Goal: Information Seeking & Learning: Learn about a topic

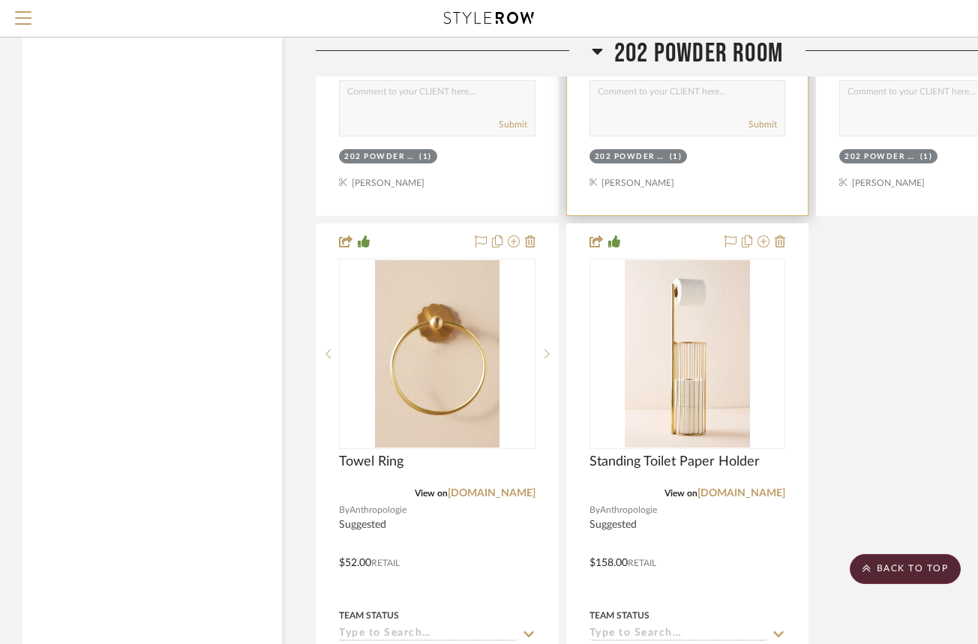
scroll to position [6525, 0]
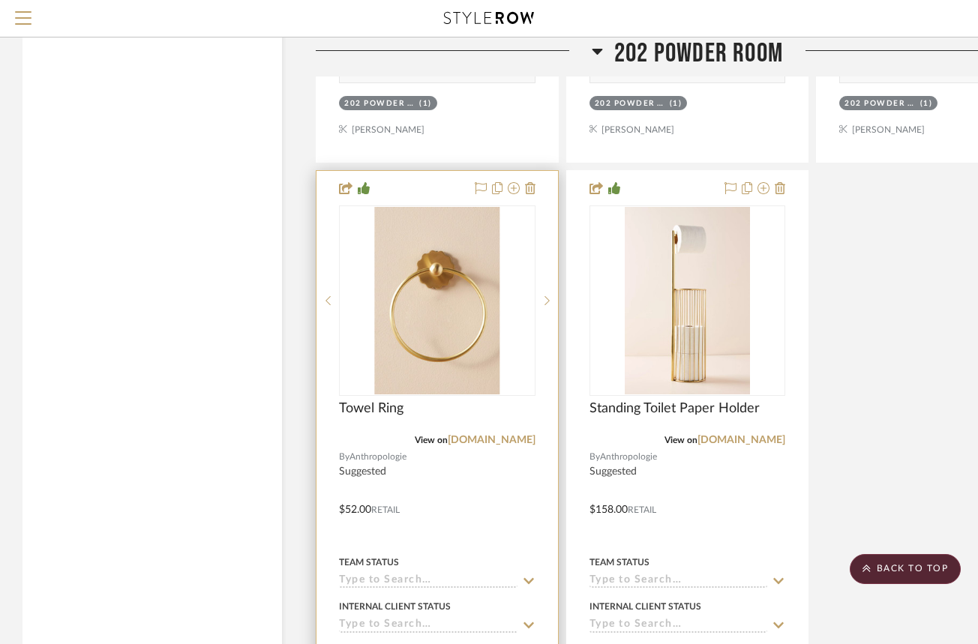
click at [475, 472] on div at bounding box center [436, 499] width 241 height 656
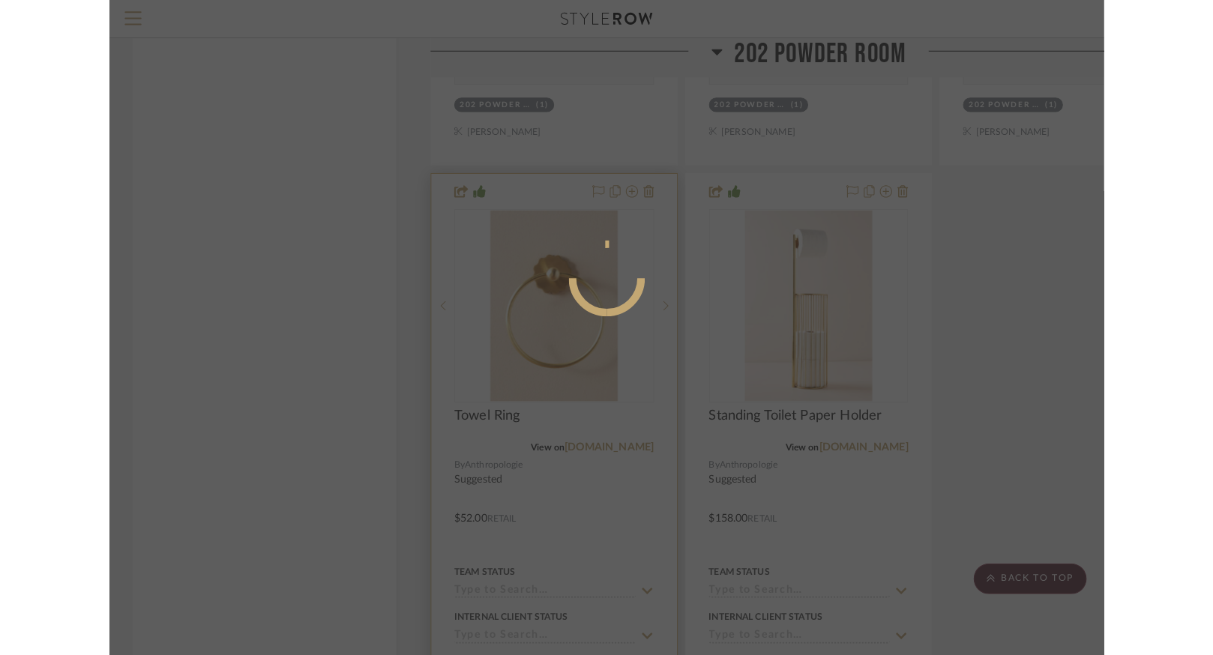
scroll to position [0, 0]
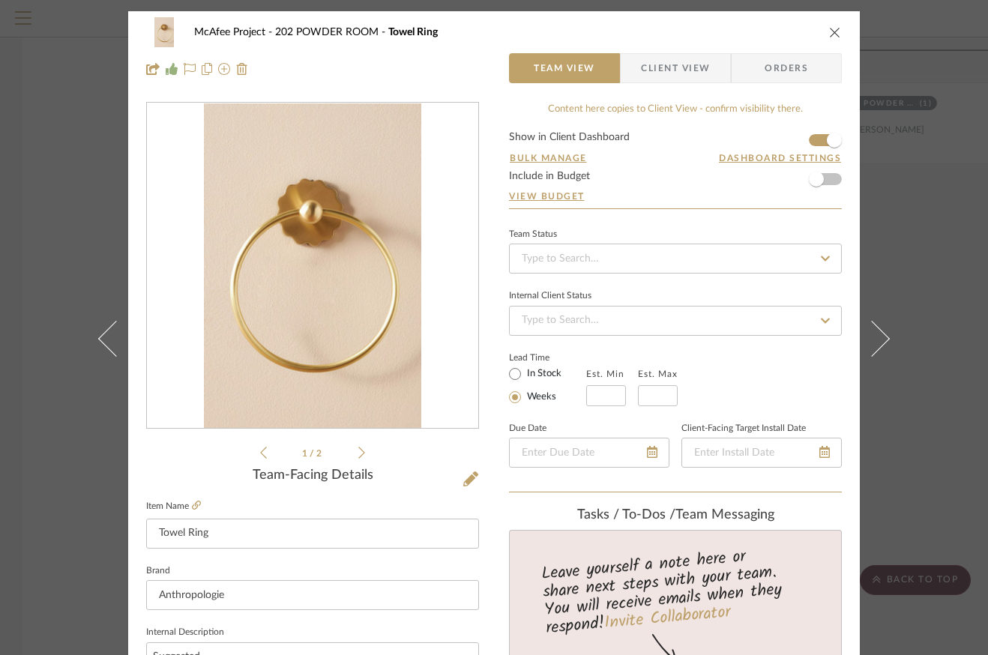
click at [192, 498] on fieldset "Item Name Towel Ring" at bounding box center [312, 522] width 333 height 52
click at [192, 508] on icon at bounding box center [196, 505] width 9 height 9
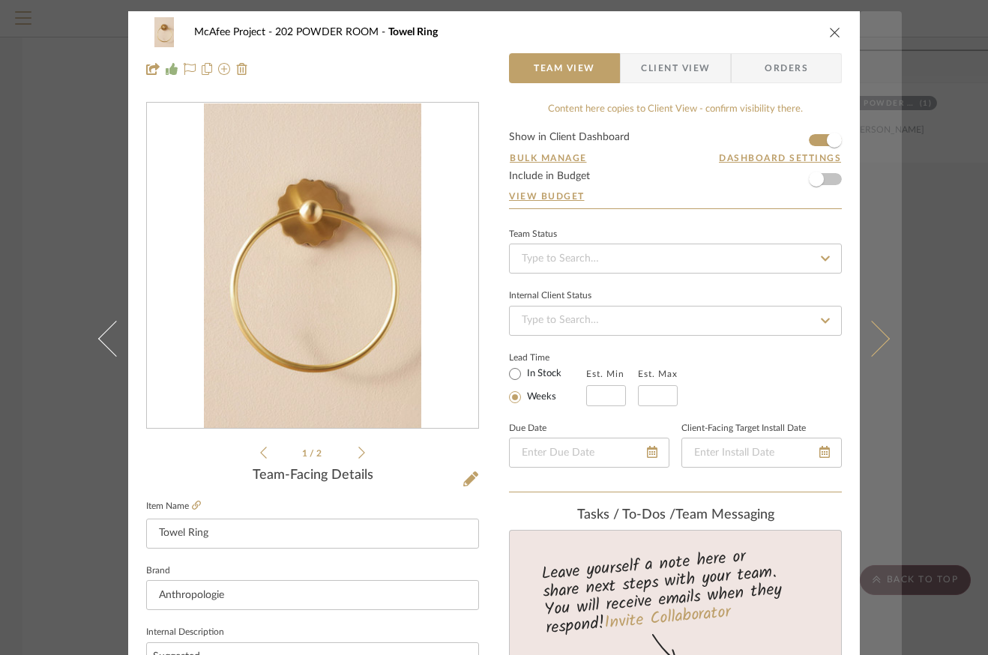
click at [874, 343] on icon at bounding box center [872, 339] width 36 height 36
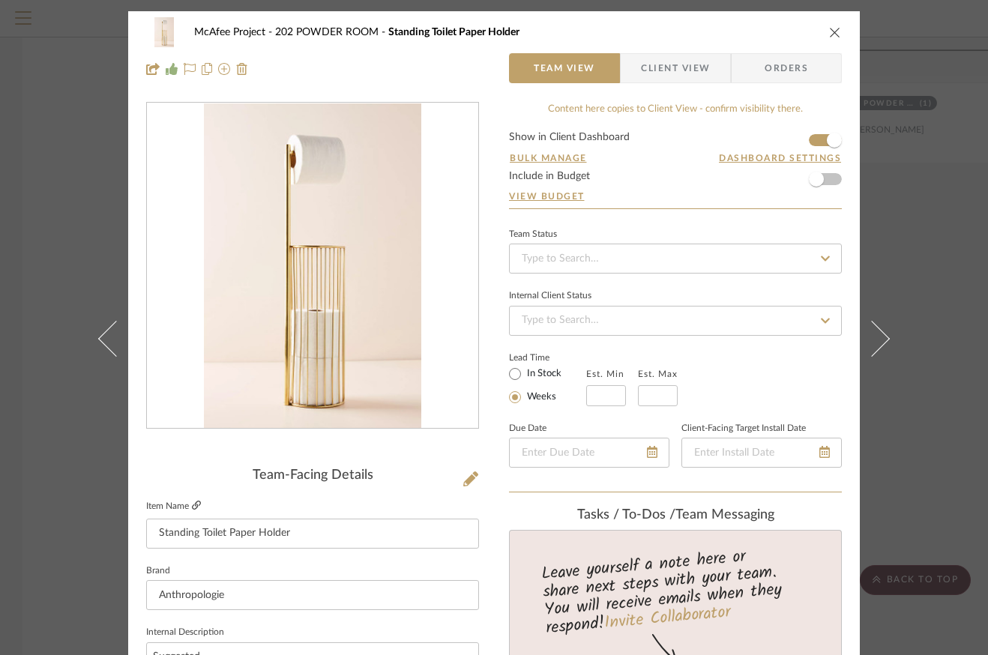
click at [193, 502] on icon at bounding box center [196, 505] width 9 height 9
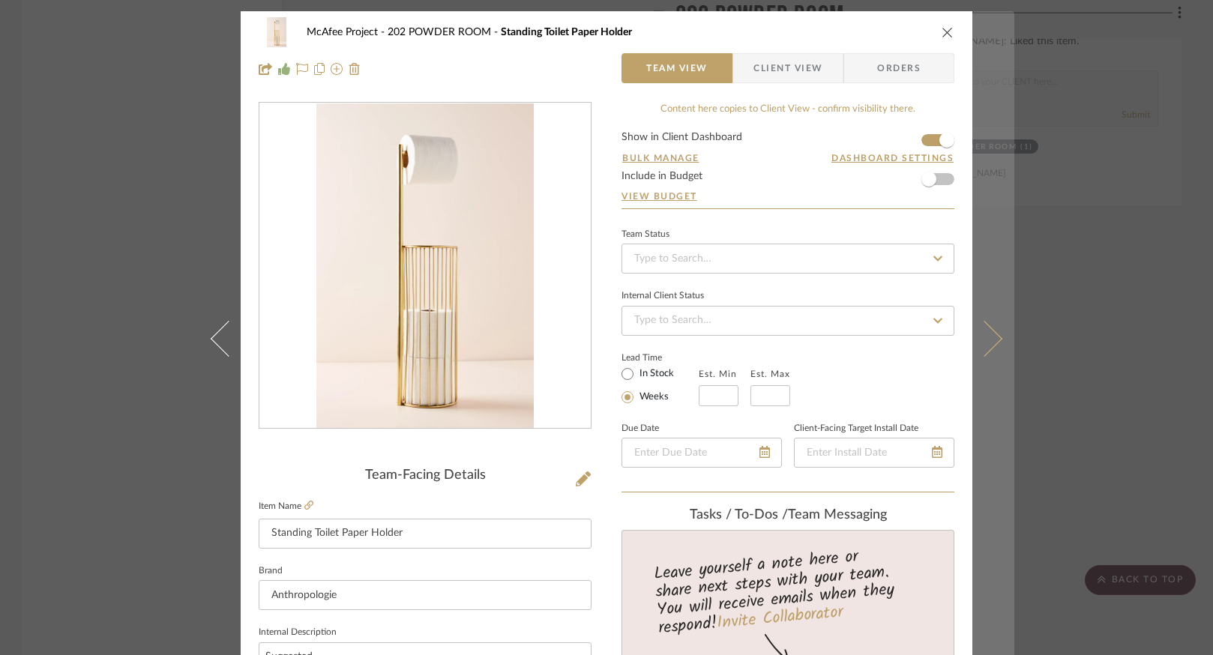
click at [977, 318] on button at bounding box center [994, 338] width 42 height 655
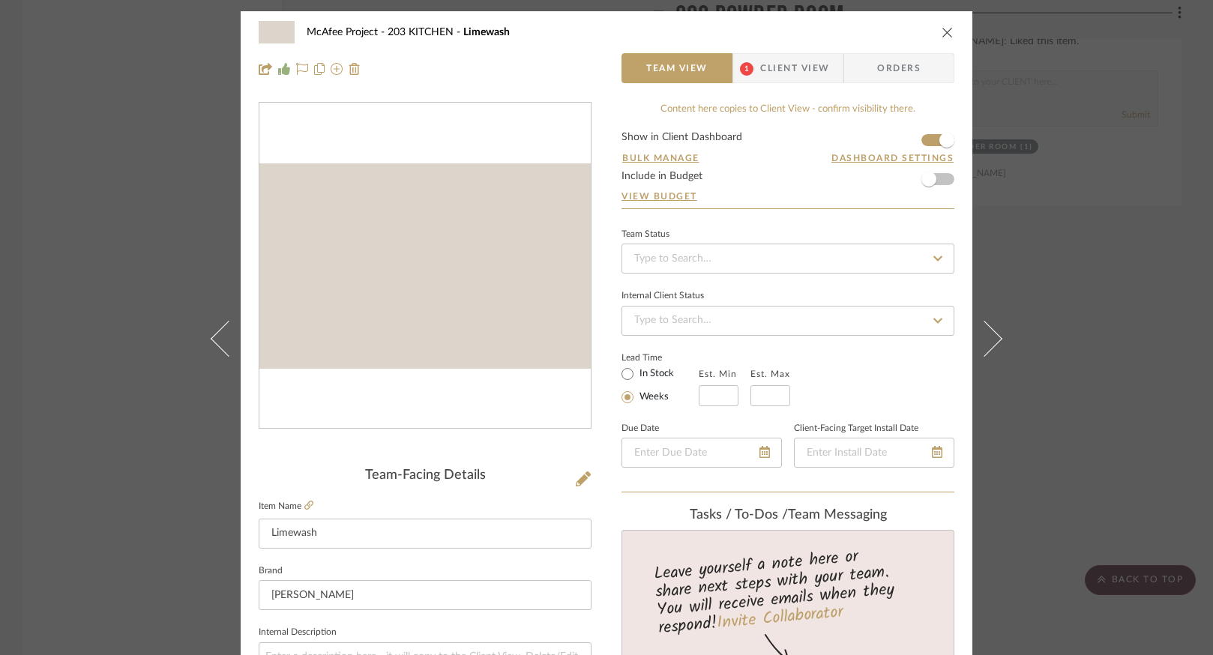
click at [977, 318] on button at bounding box center [994, 338] width 42 height 655
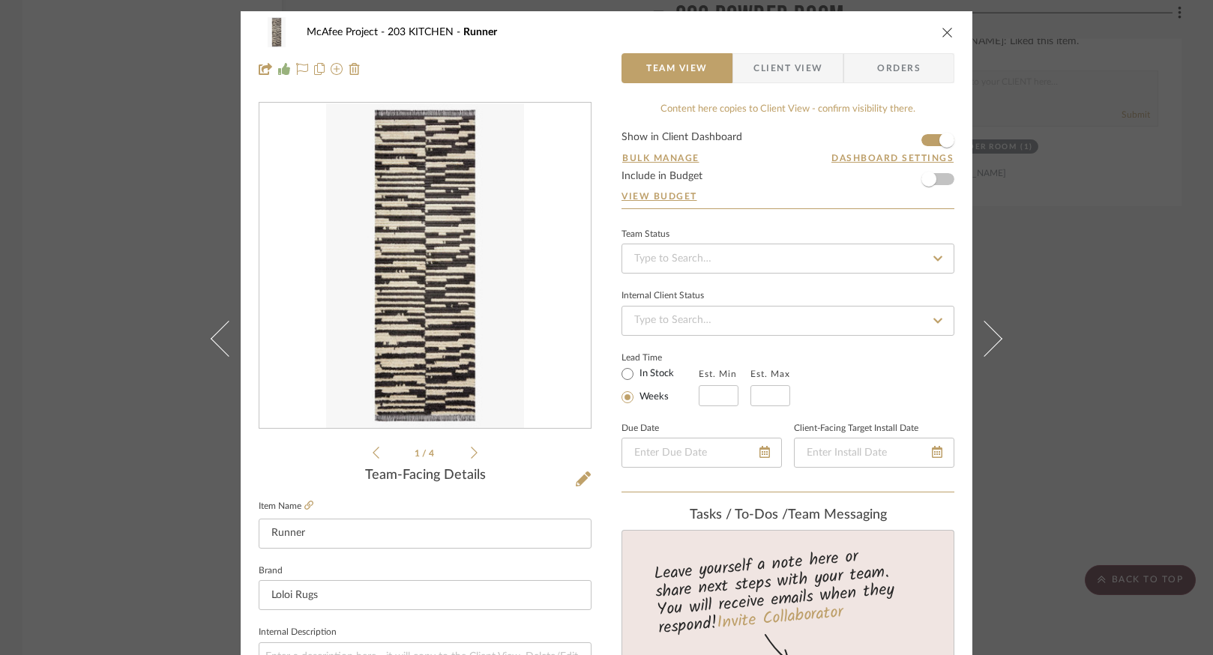
click at [977, 296] on div "McAfee Project 203 KITCHEN Runner Team View Client View Orders 1 / 4 Team-Facin…" at bounding box center [606, 327] width 1213 height 655
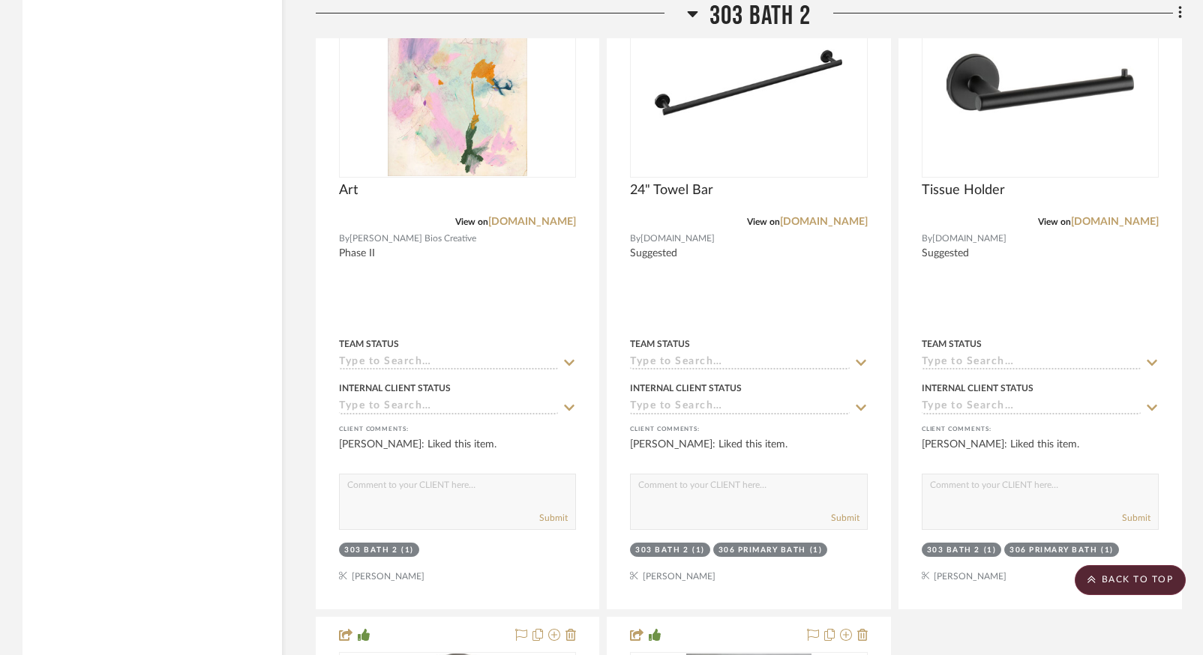
scroll to position [14849, 0]
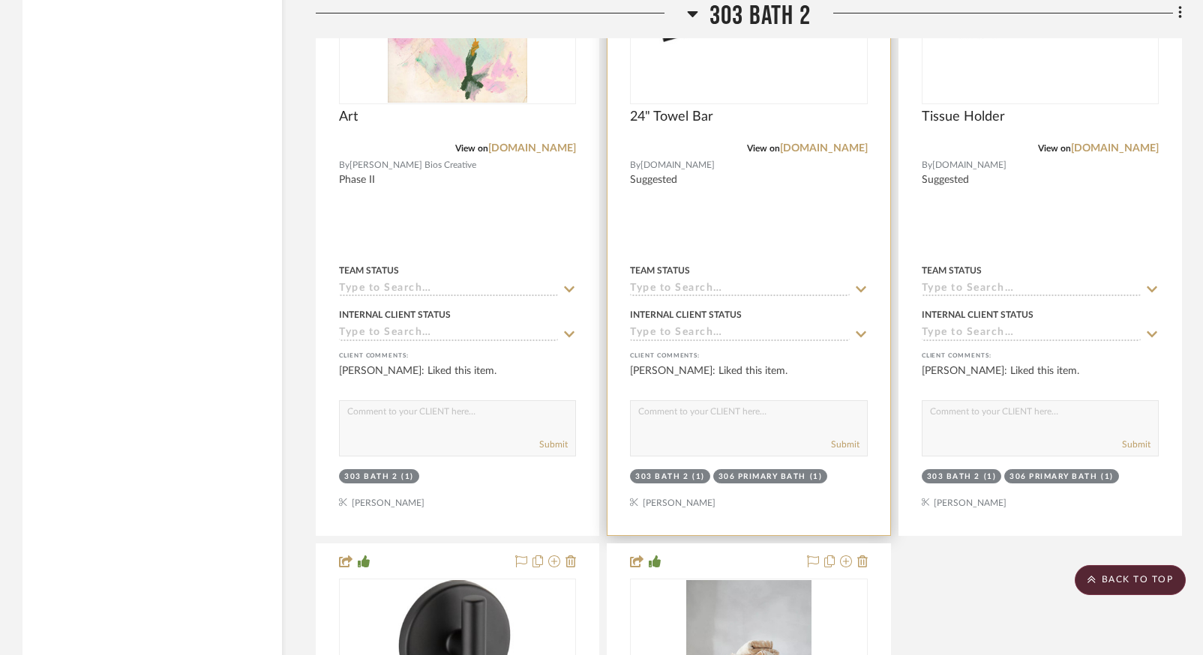
click at [804, 210] on div at bounding box center [748, 207] width 282 height 656
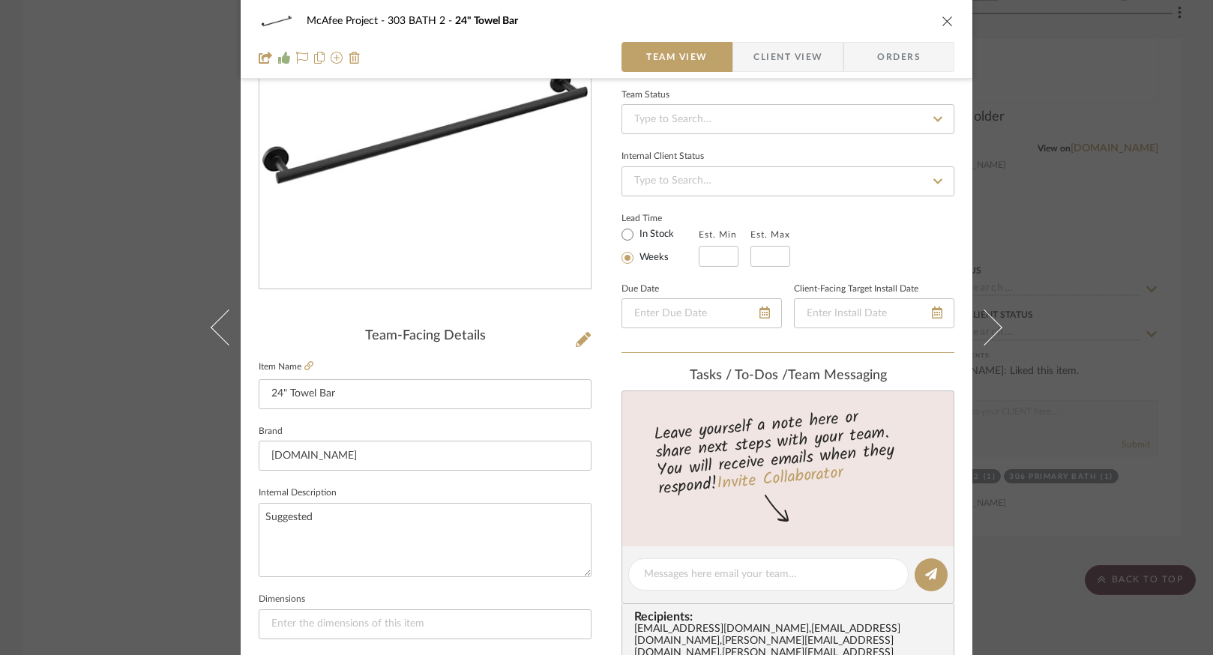
scroll to position [150, 0]
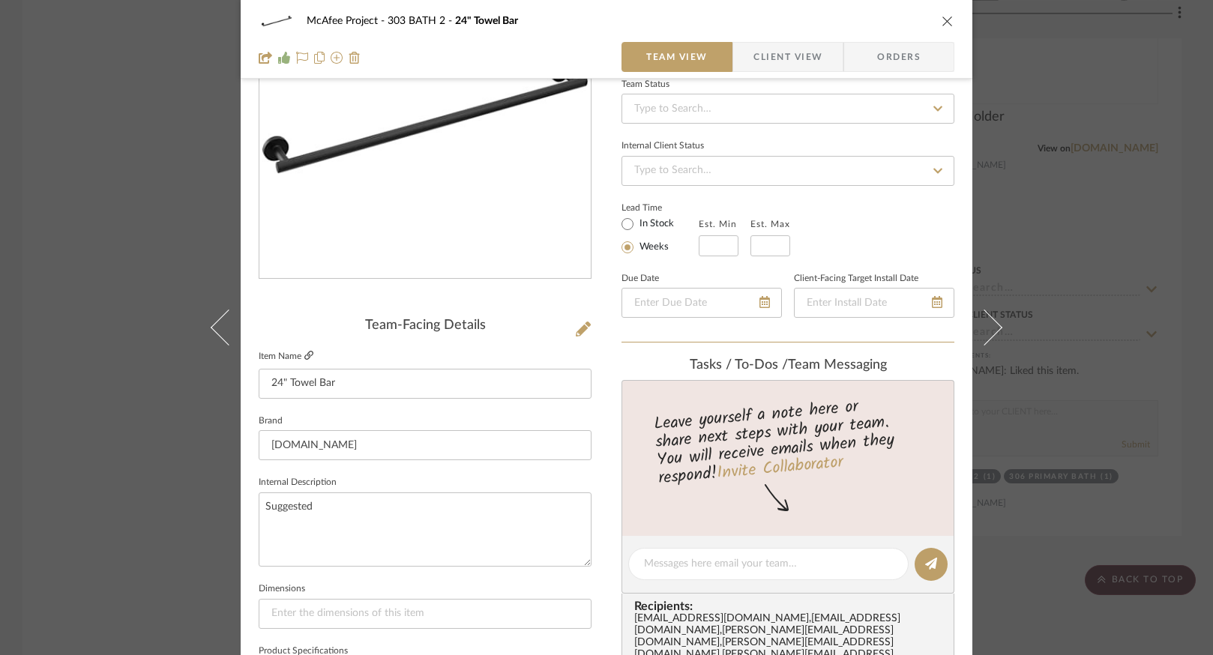
click at [304, 354] on icon at bounding box center [308, 355] width 9 height 9
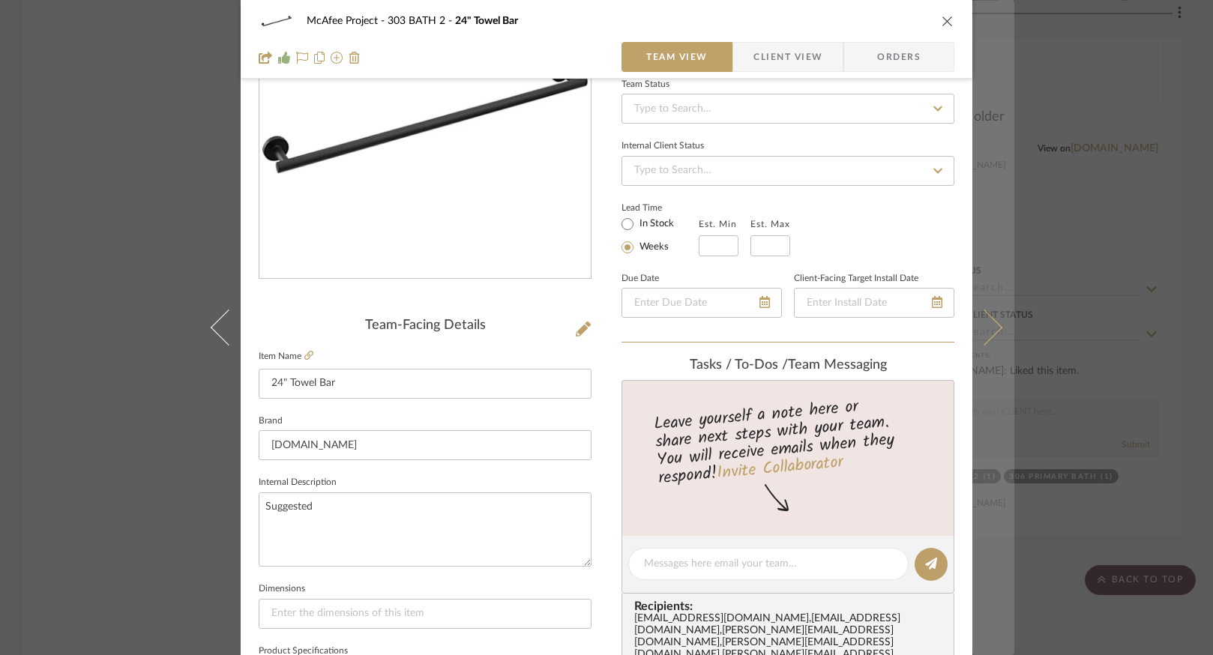
click at [977, 322] on icon at bounding box center [985, 328] width 36 height 36
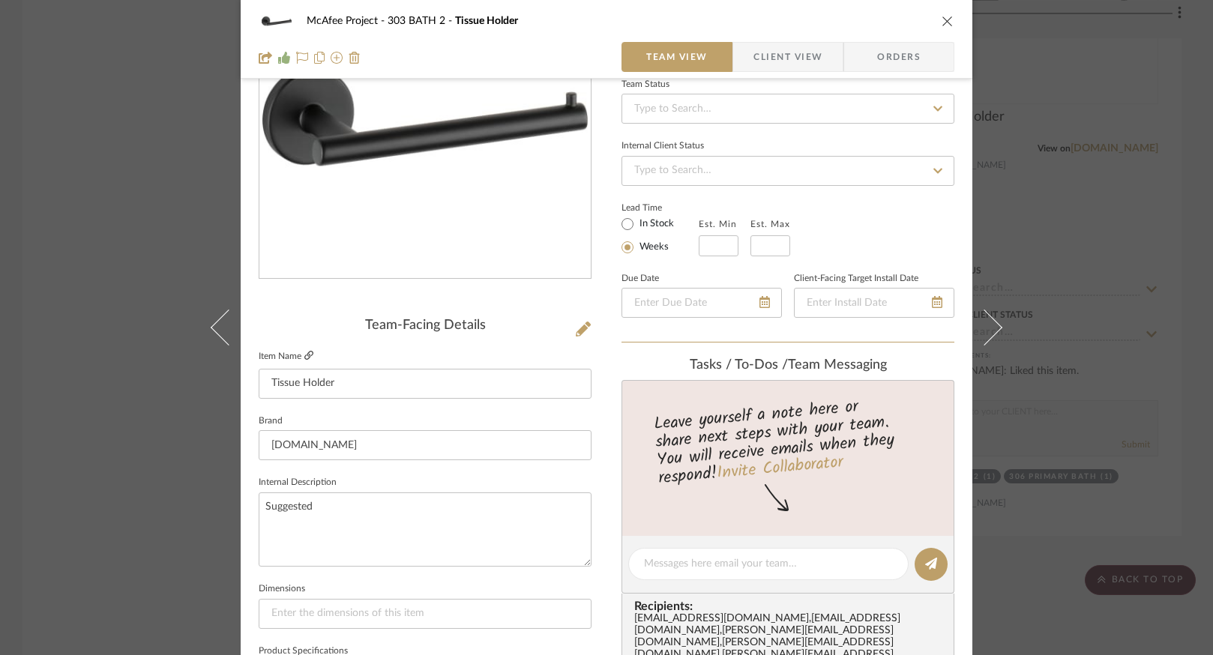
click at [304, 355] on icon at bounding box center [308, 355] width 9 height 9
click at [135, 383] on div "McAfee Project 303 BATH 2 Tissue Holder Team View Client View Orders Team-Facin…" at bounding box center [606, 327] width 1213 height 655
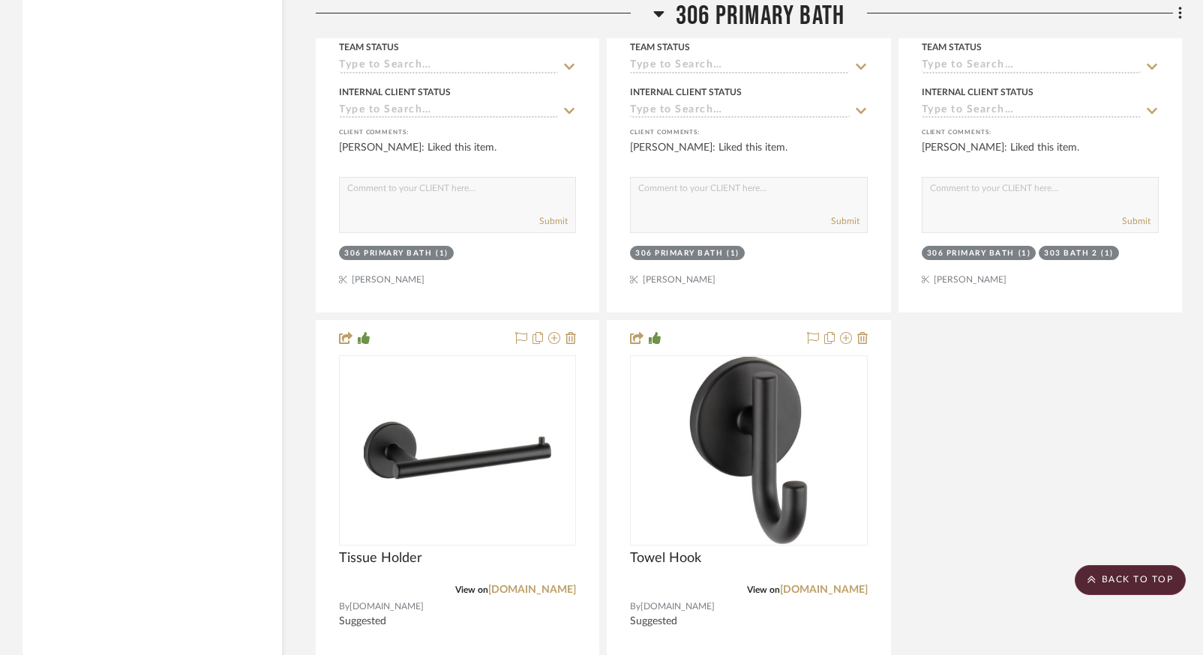
scroll to position [20174, 0]
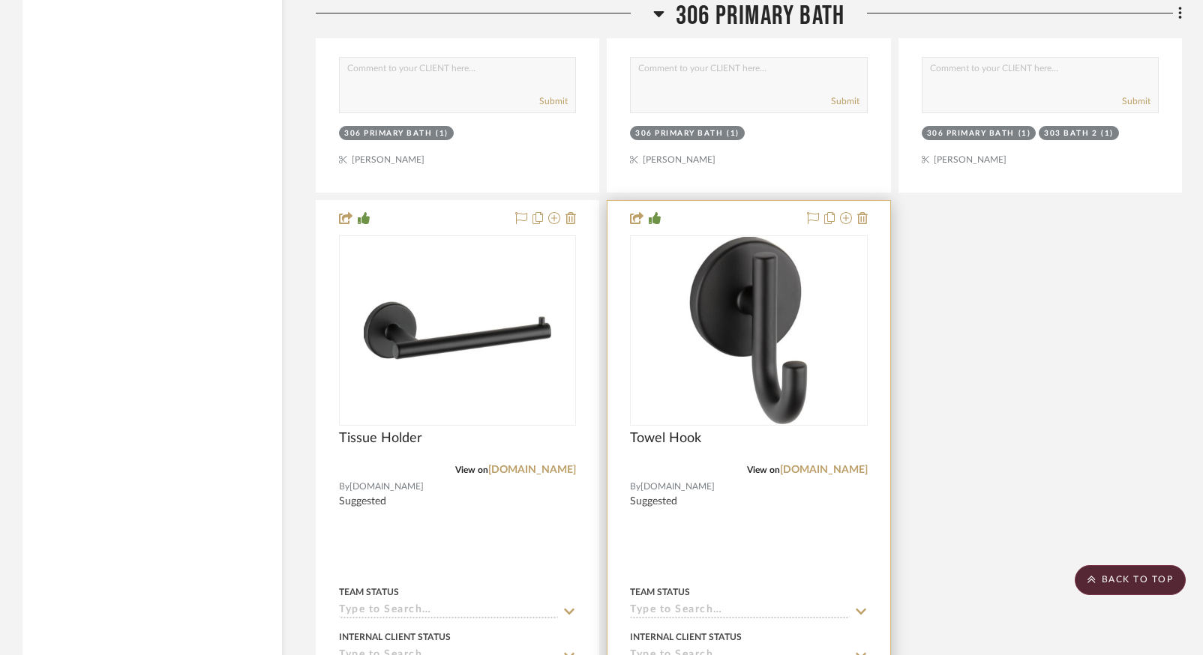
click at [745, 560] on div at bounding box center [748, 529] width 282 height 656
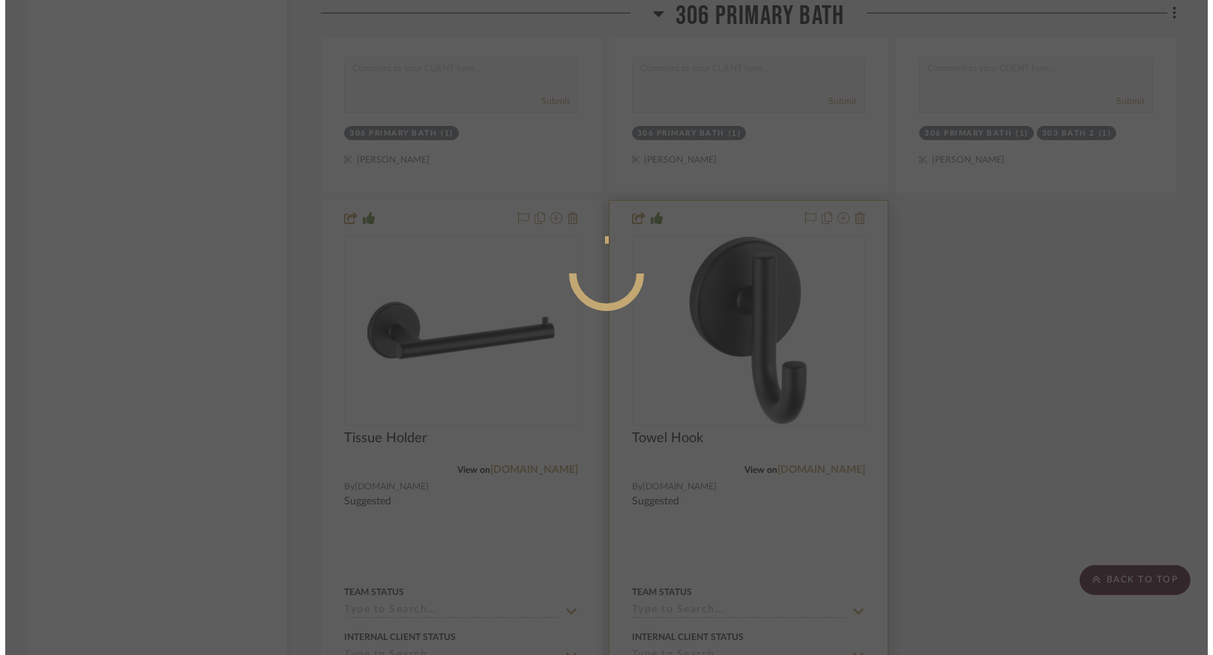
scroll to position [0, 0]
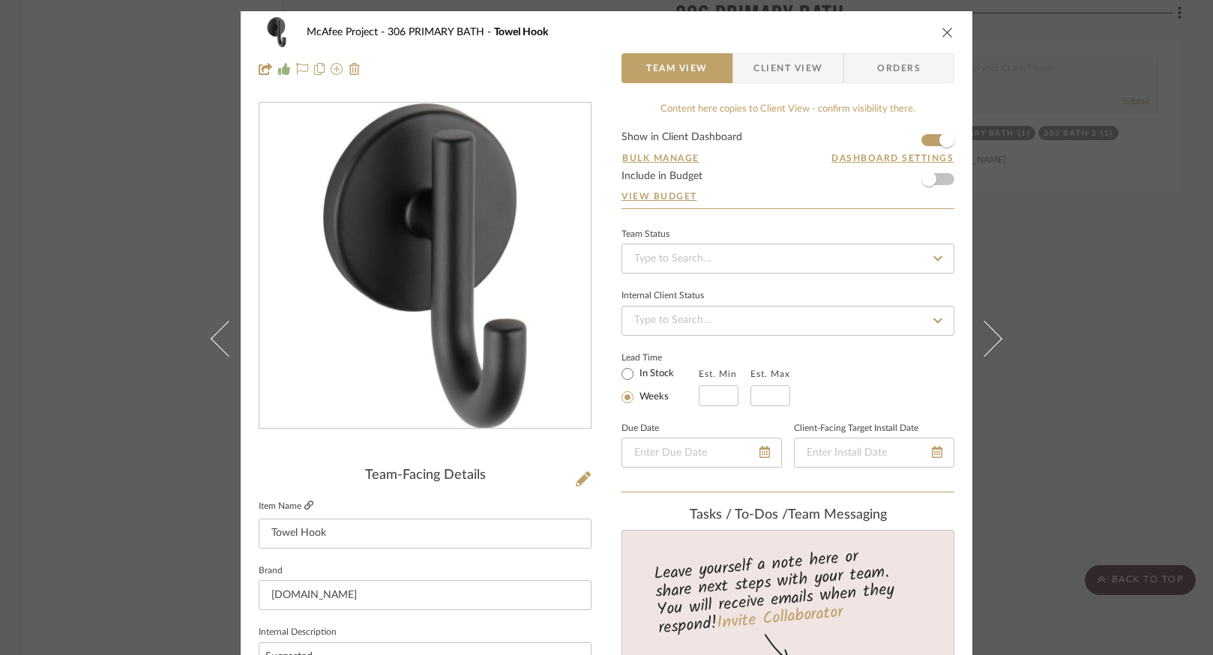
click at [305, 503] on icon at bounding box center [308, 505] width 9 height 9
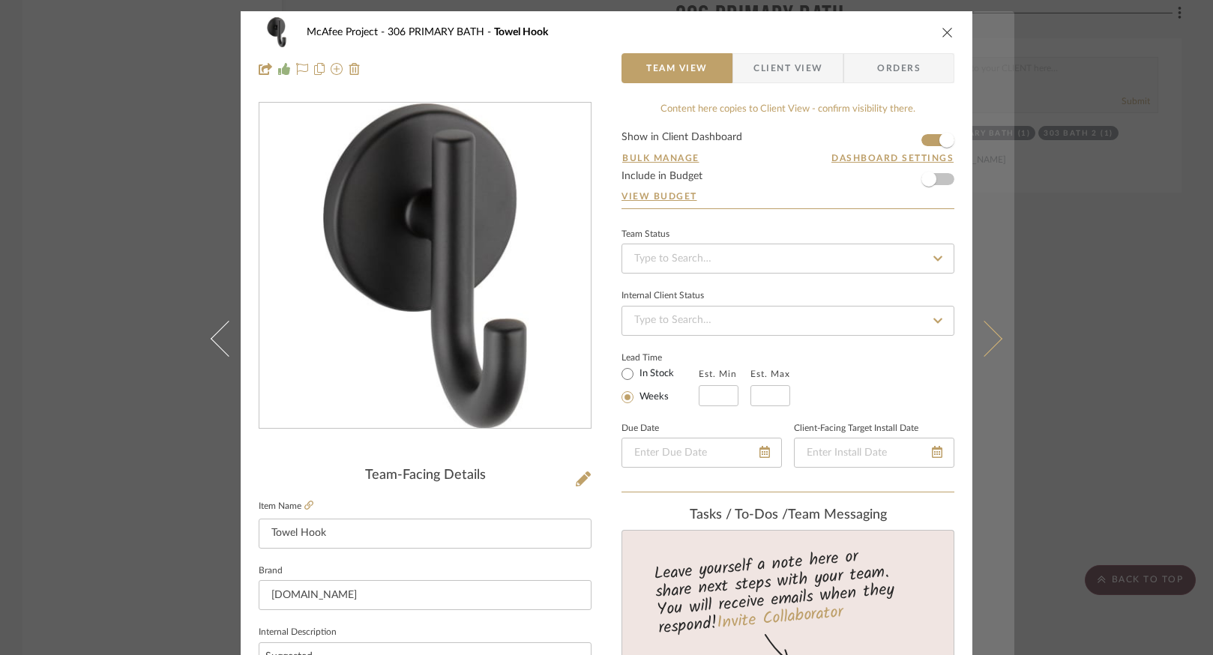
click at [977, 335] on button at bounding box center [994, 338] width 42 height 655
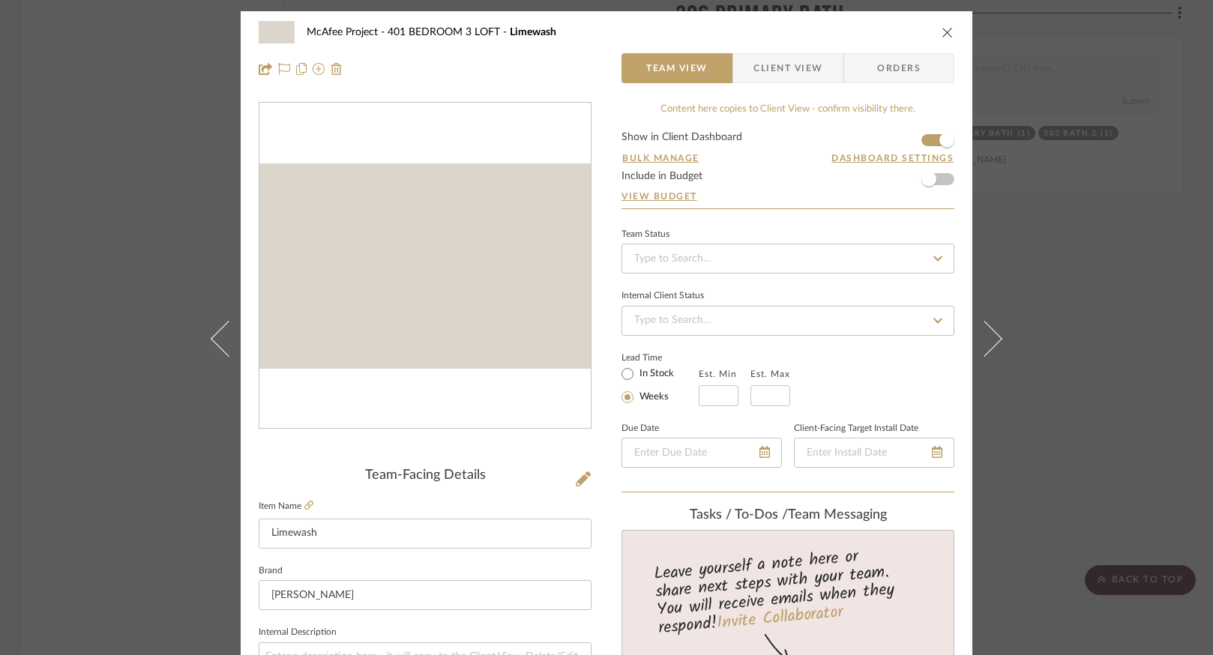
click at [977, 335] on button at bounding box center [994, 338] width 42 height 655
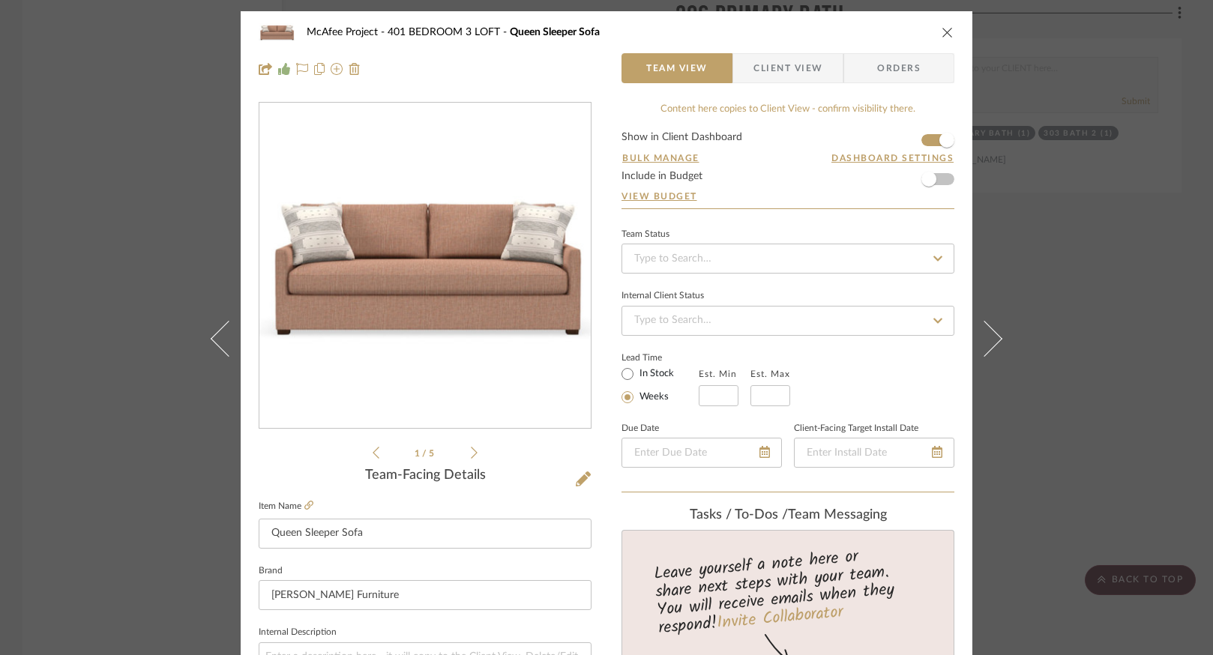
click at [100, 360] on div "McAfee Project 401 BEDROOM 3 LOFT Queen Sleeper Sofa Team View Client View Orde…" at bounding box center [606, 327] width 1213 height 655
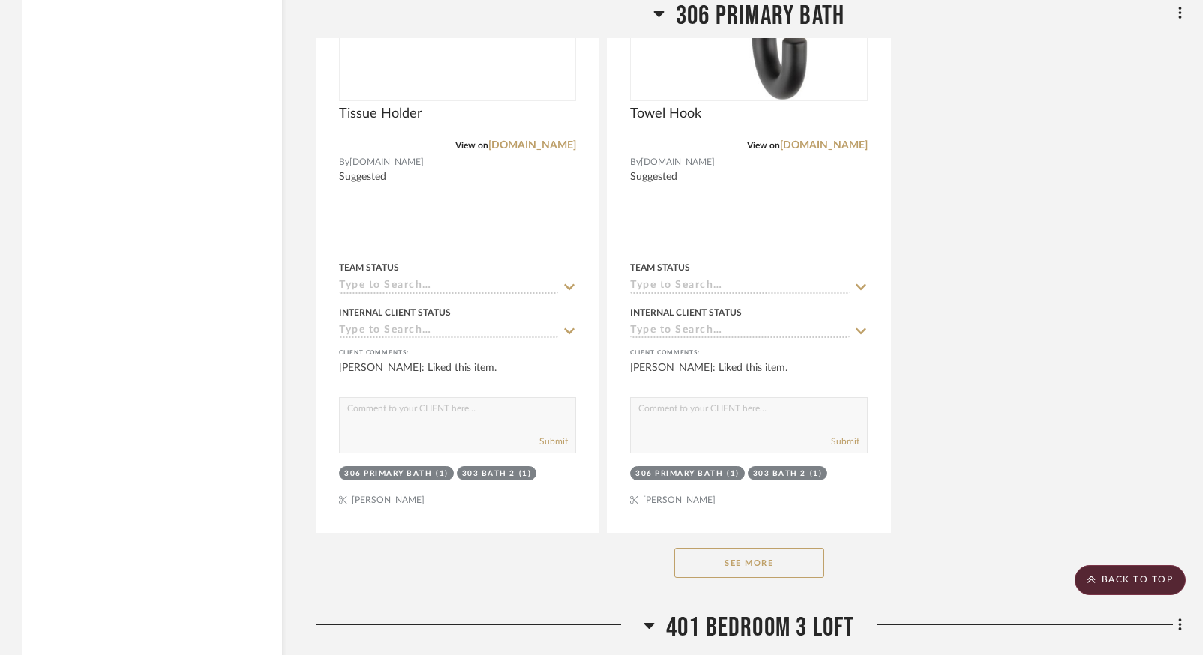
scroll to position [20774, 0]
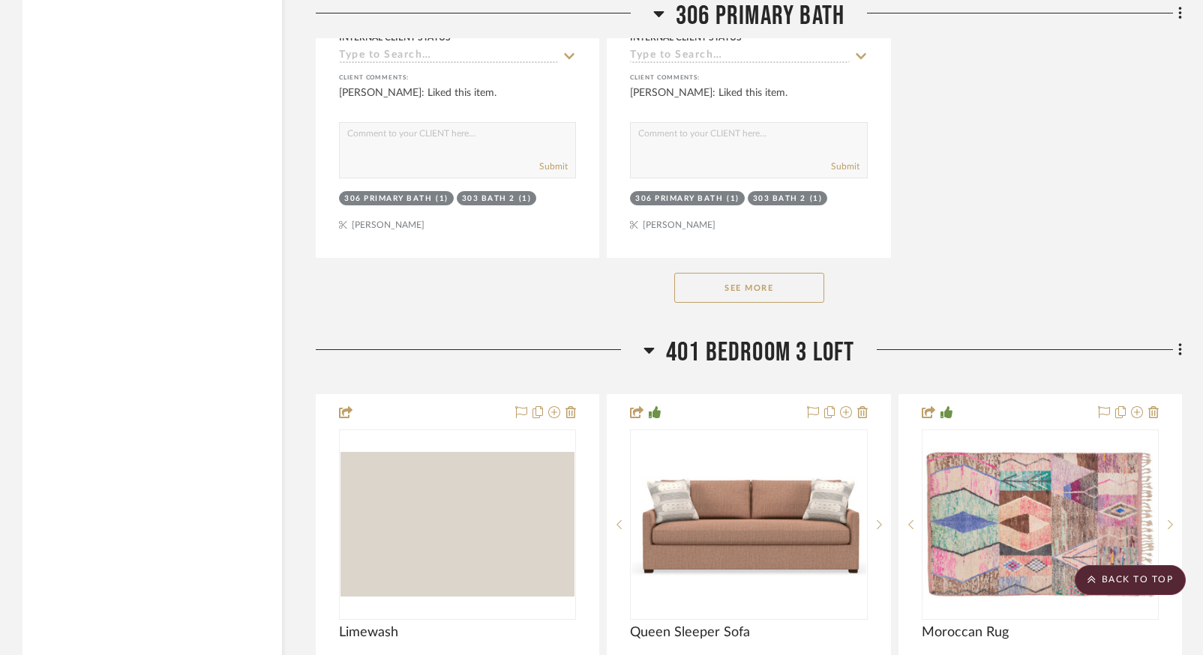
click at [735, 303] on button "See More" at bounding box center [749, 288] width 150 height 30
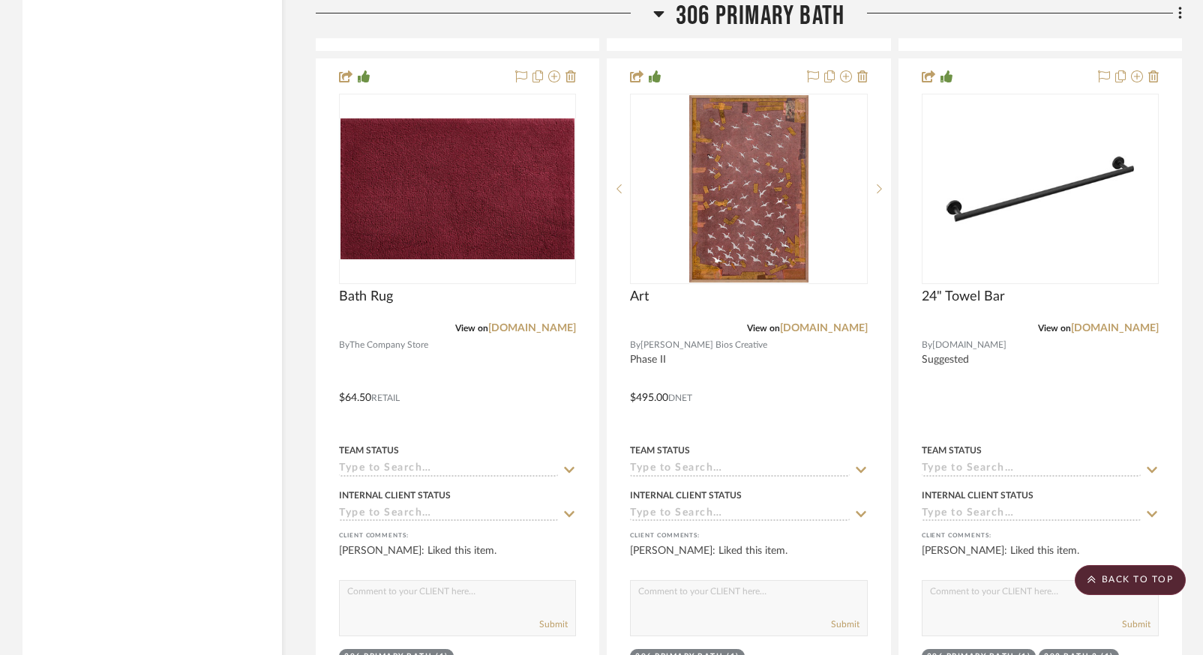
scroll to position [19649, 0]
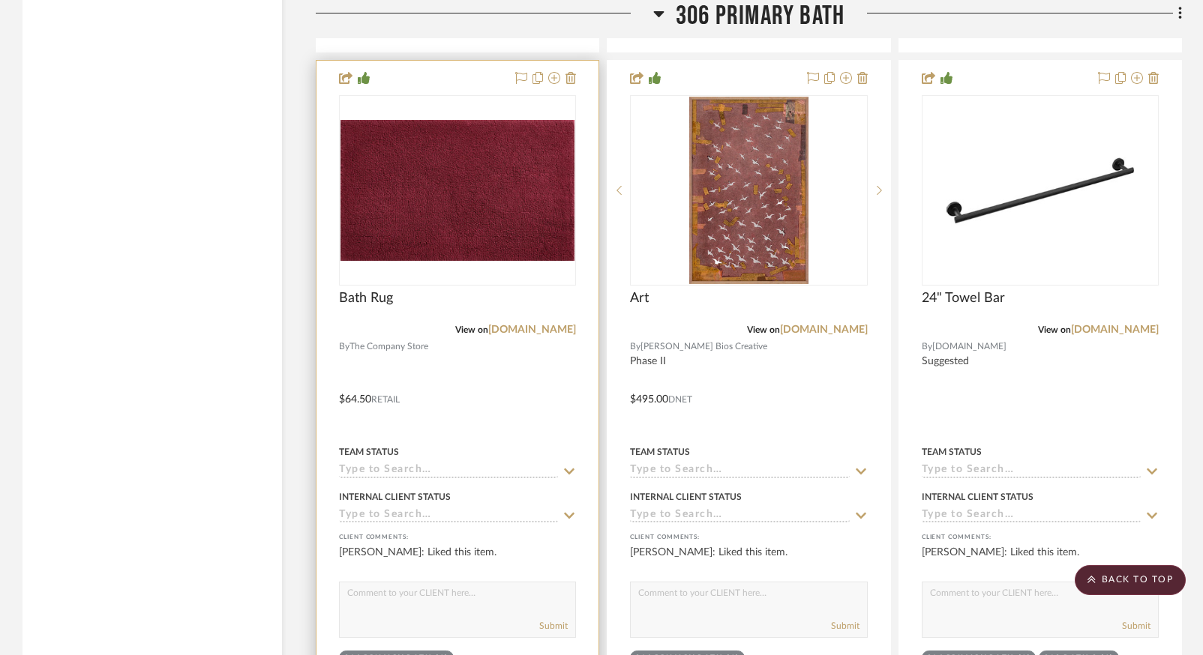
click at [505, 392] on div at bounding box center [457, 389] width 282 height 656
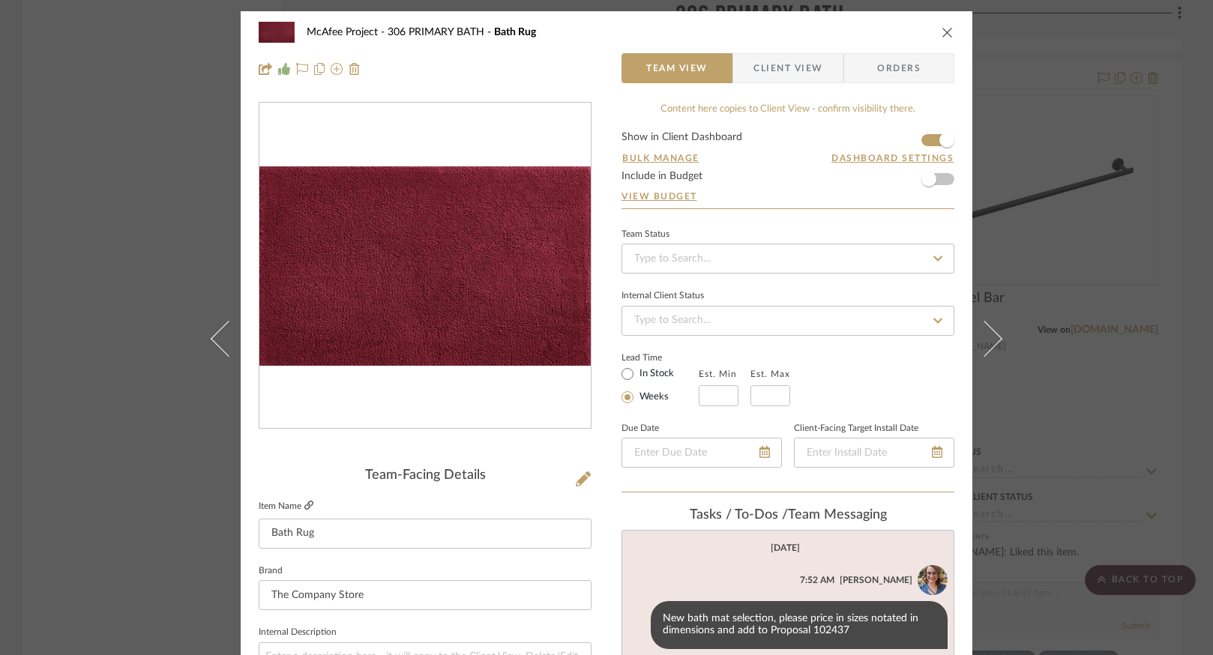
click at [304, 506] on icon at bounding box center [308, 505] width 9 height 9
click at [104, 458] on div "McAfee Project 306 PRIMARY BATH Bath Rug Team View Client View Orders Team-Faci…" at bounding box center [606, 327] width 1213 height 655
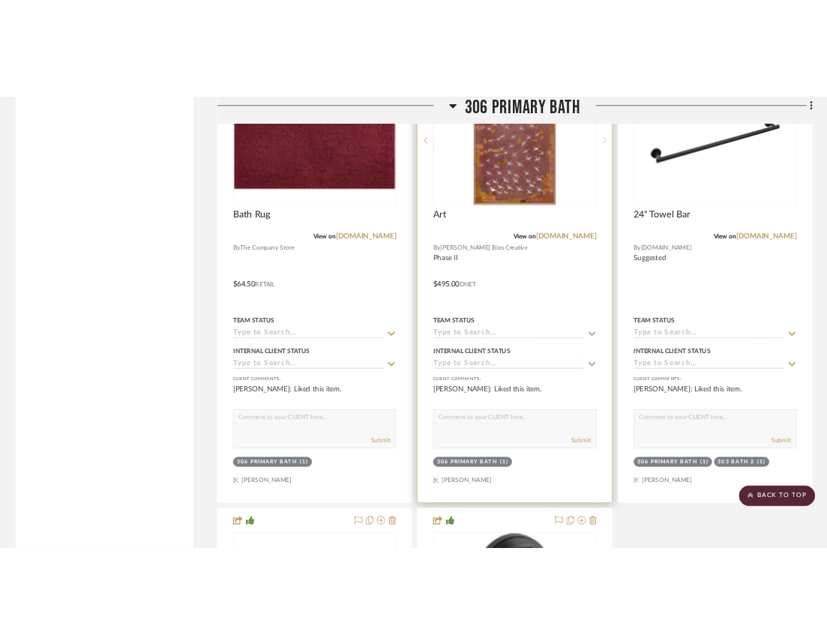
scroll to position [19574, 0]
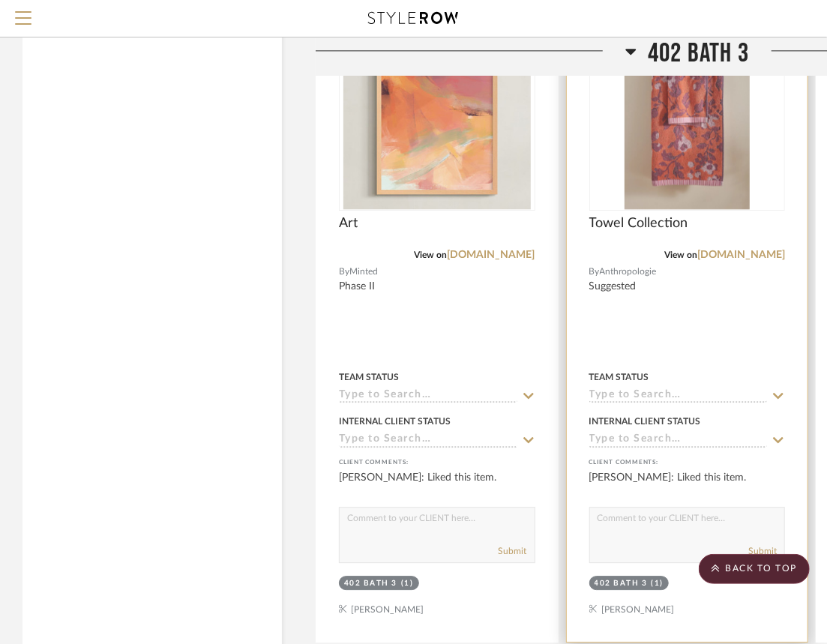
scroll to position [23999, 0]
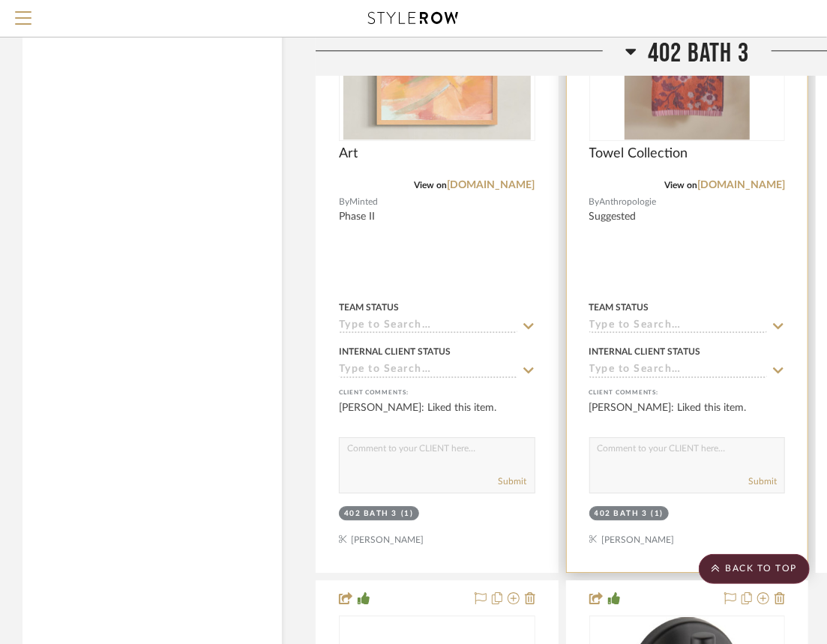
click at [684, 265] on div at bounding box center [687, 244] width 241 height 656
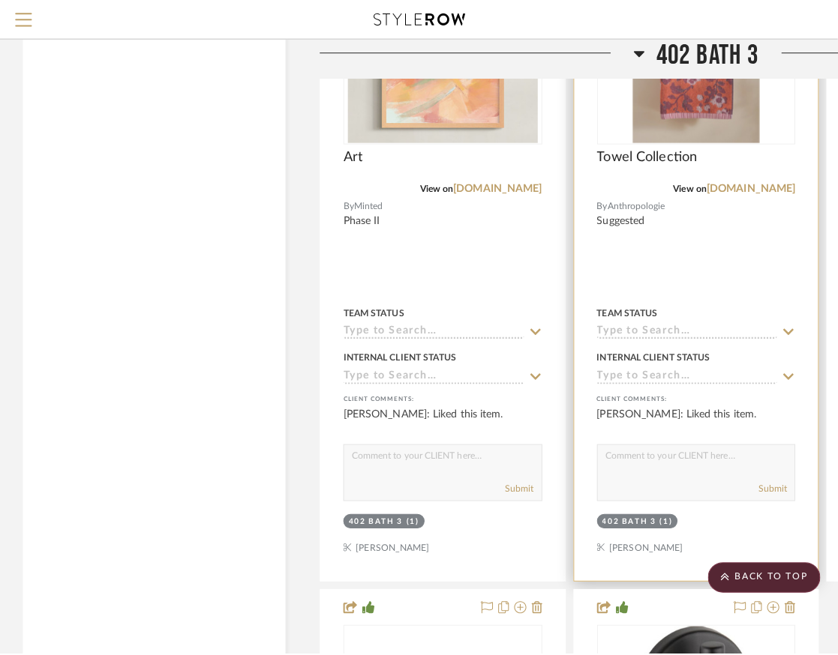
scroll to position [0, 0]
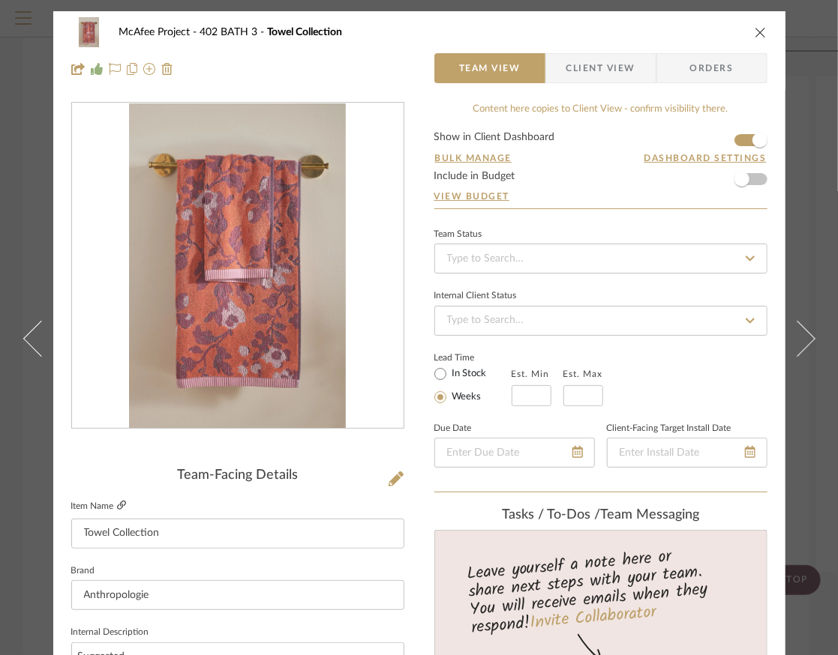
click at [117, 504] on icon at bounding box center [121, 505] width 9 height 9
click at [365, 46] on div "McAfee Project 402 BATH 3 Towel Collection" at bounding box center [419, 32] width 696 height 30
click at [755, 33] on icon "close" at bounding box center [760, 32] width 12 height 12
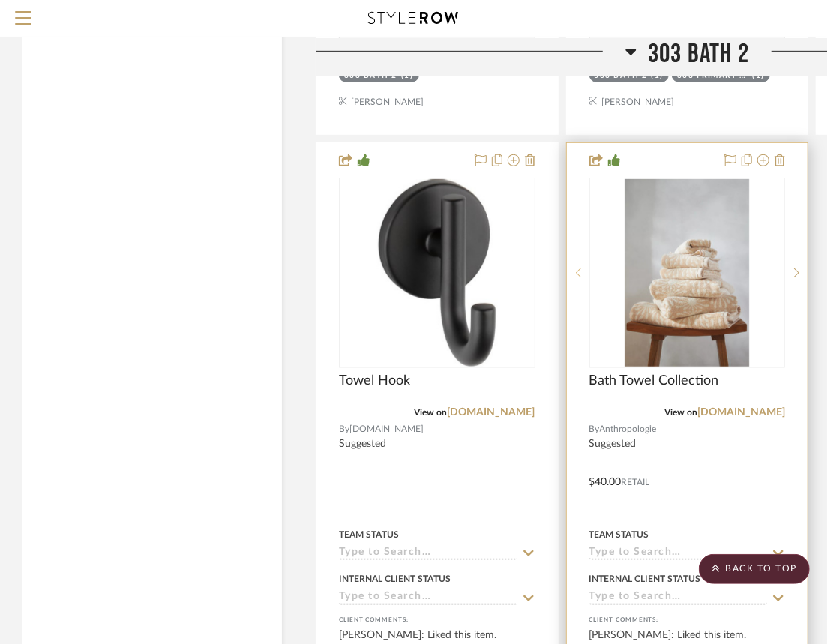
scroll to position [15224, 0]
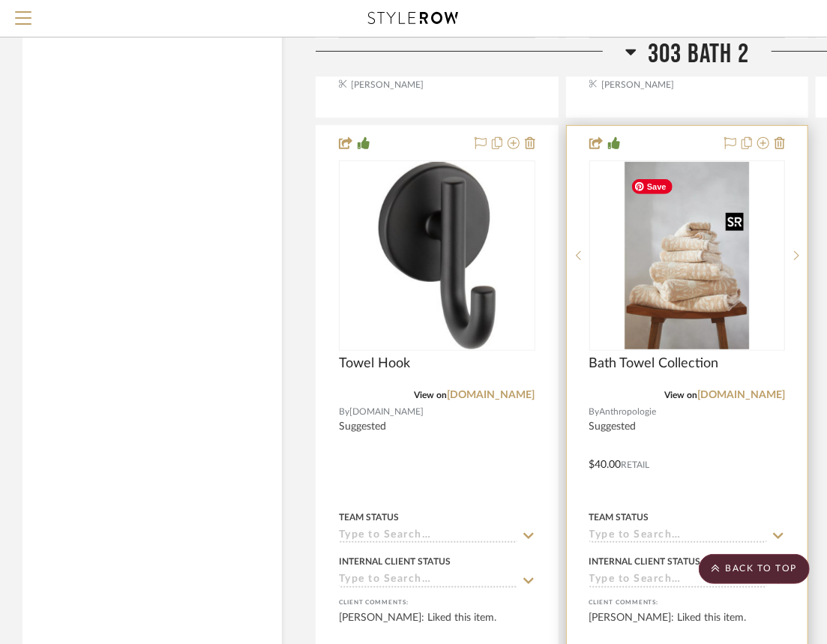
click at [709, 294] on img "0" at bounding box center [687, 255] width 124 height 187
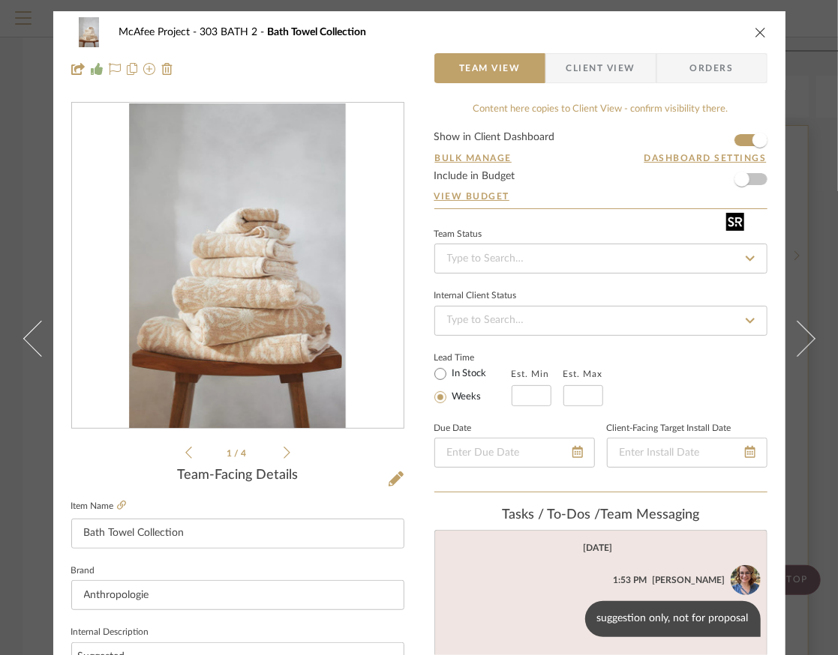
scroll to position [150, 0]
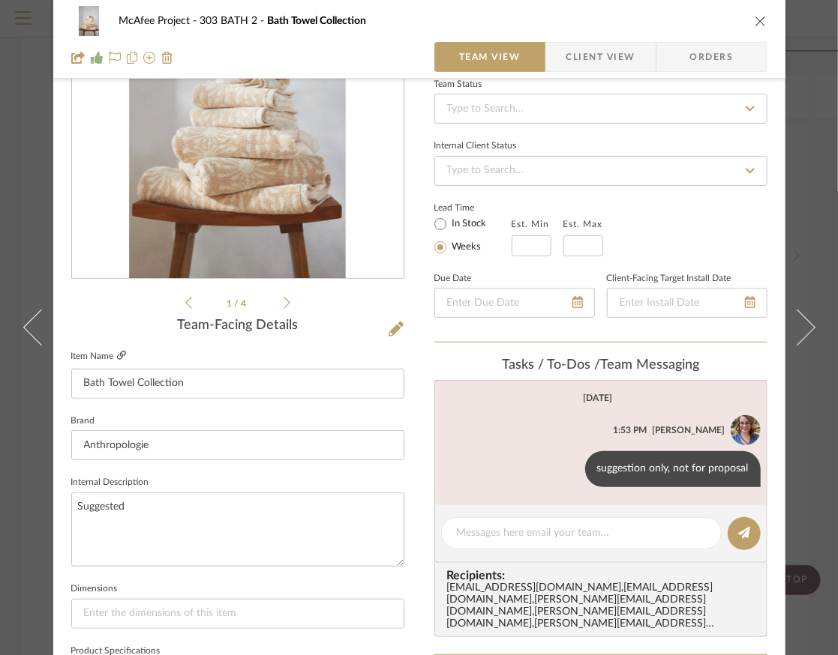
click at [117, 353] on icon at bounding box center [121, 355] width 9 height 9
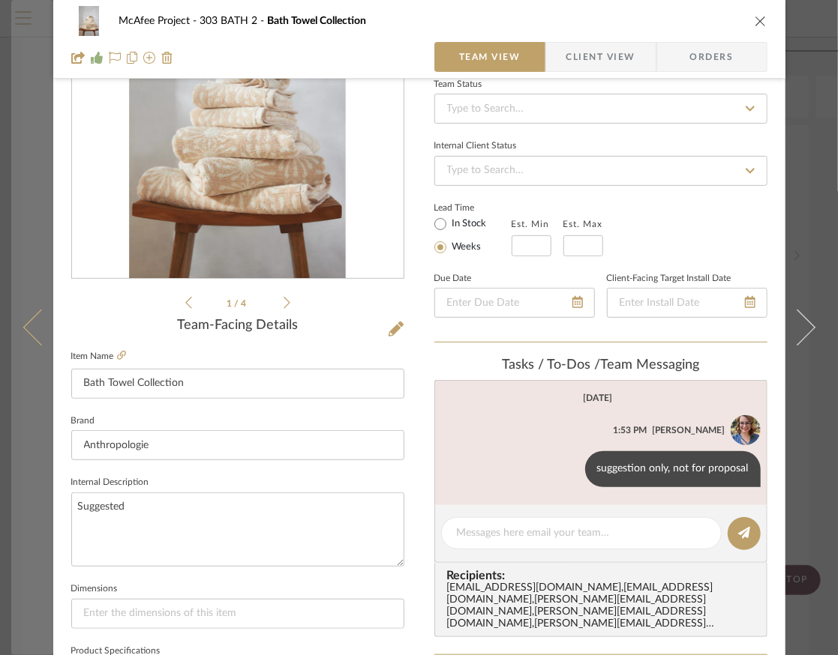
click at [41, 316] on icon at bounding box center [40, 328] width 36 height 36
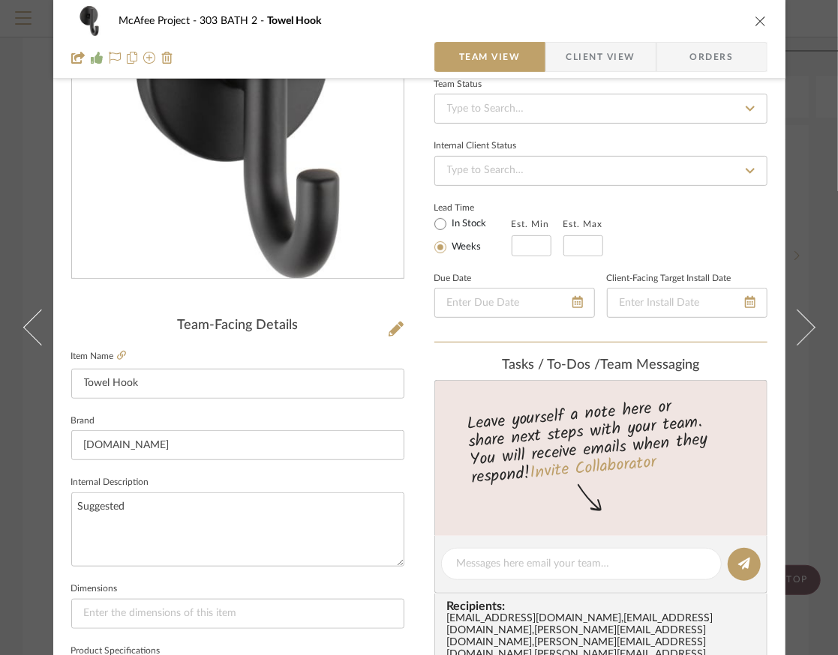
click at [41, 316] on icon at bounding box center [40, 328] width 36 height 36
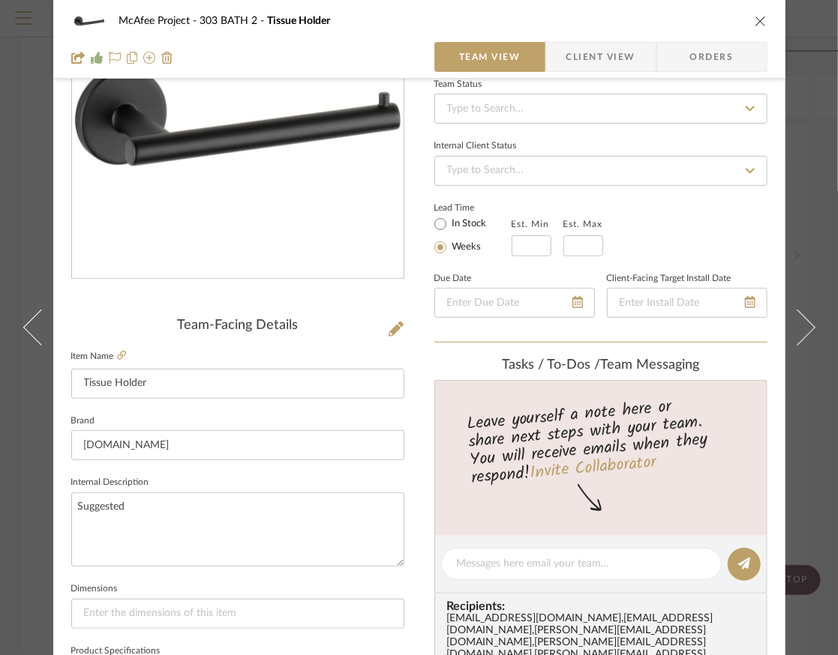
click at [41, 316] on icon at bounding box center [40, 328] width 36 height 36
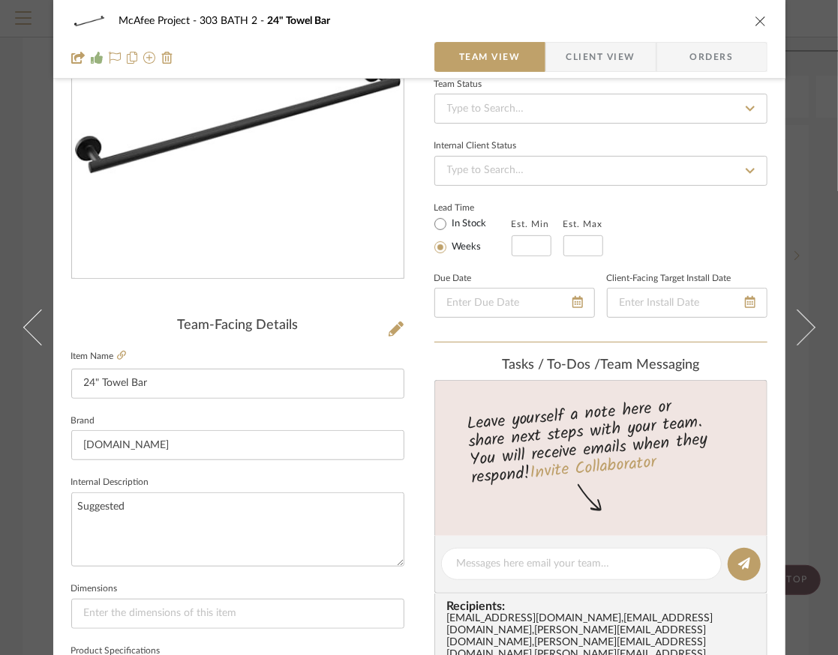
click at [41, 316] on icon at bounding box center [40, 328] width 36 height 36
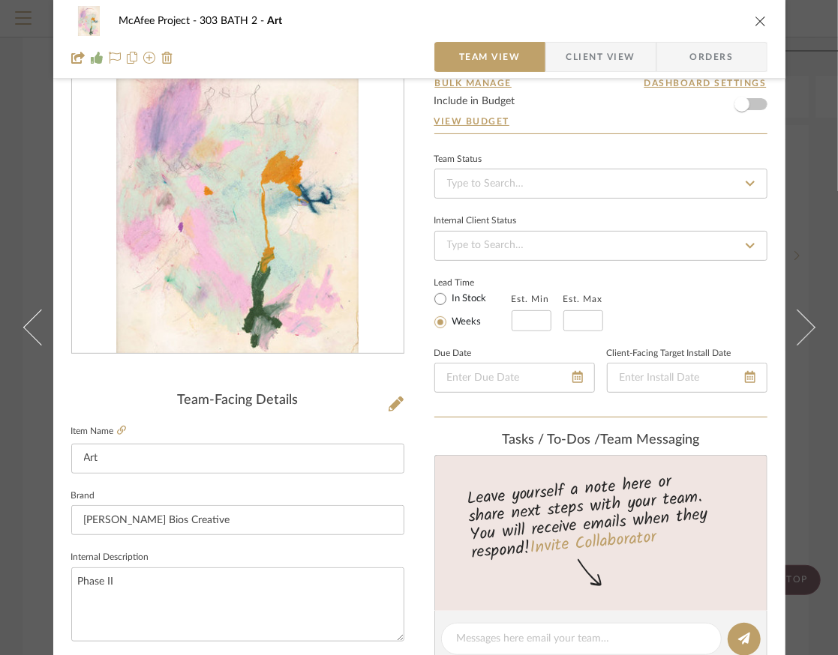
scroll to position [0, 0]
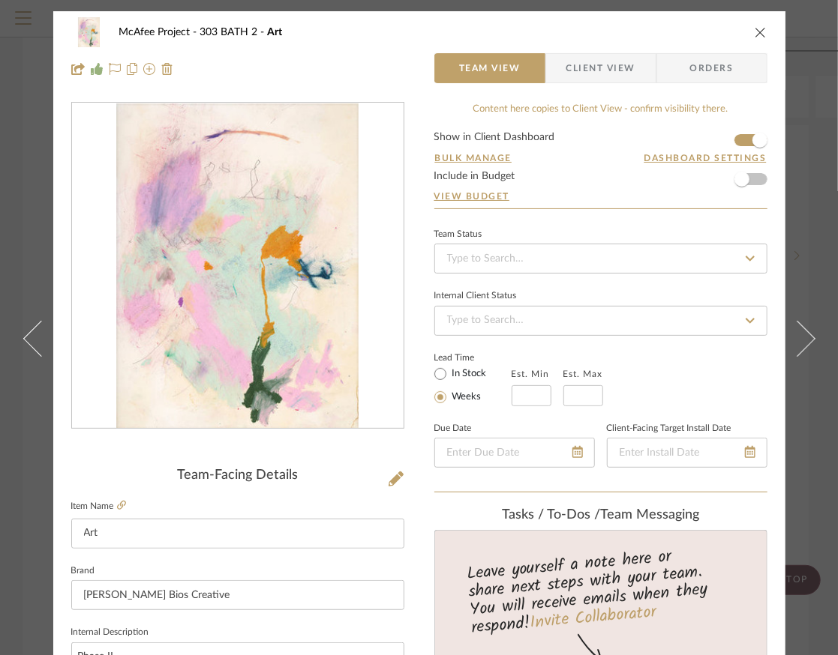
click at [41, 316] on button at bounding box center [32, 338] width 42 height 655
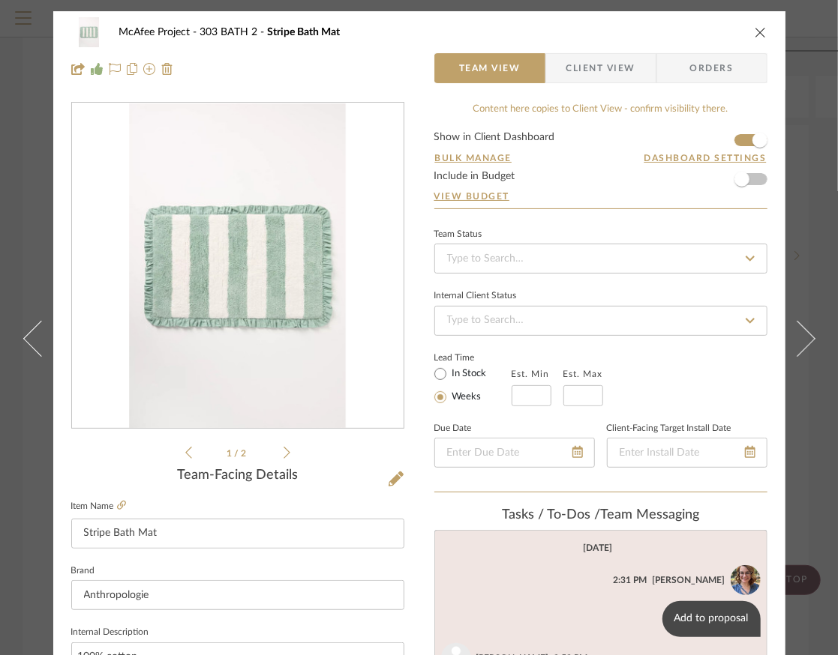
click at [472, 40] on div "McAfee Project 303 BATH 2 Stripe Bath Mat" at bounding box center [419, 32] width 696 height 30
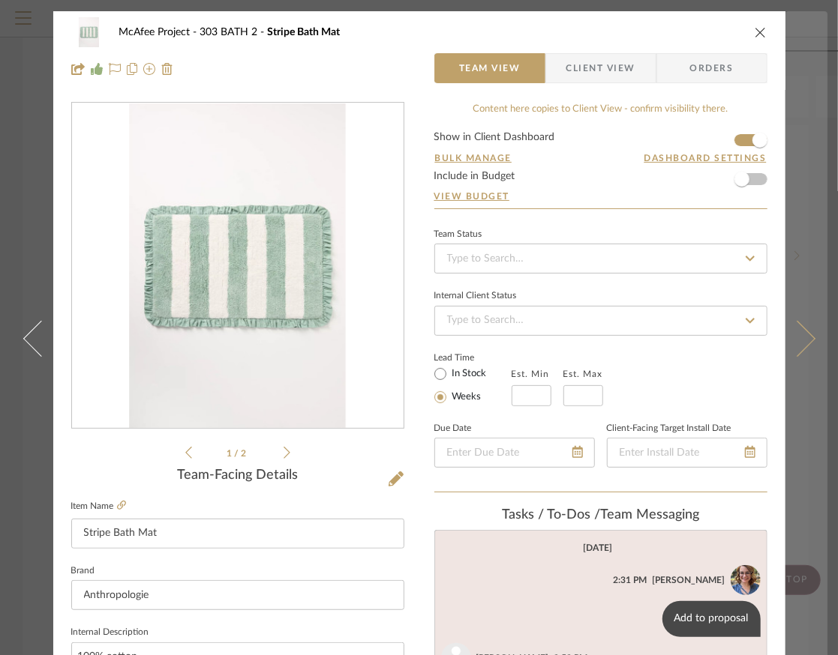
click at [810, 298] on button at bounding box center [806, 338] width 42 height 655
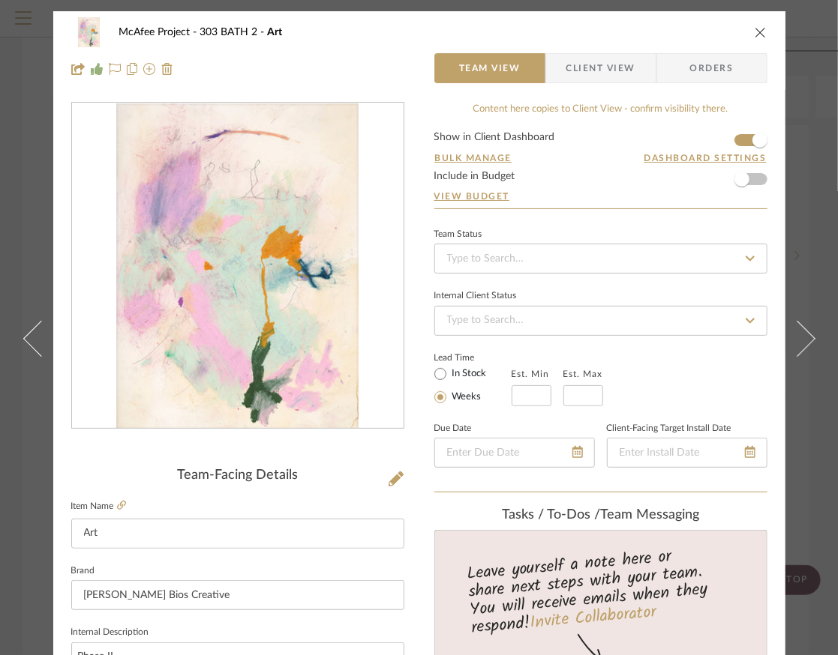
click at [810, 298] on button at bounding box center [806, 338] width 42 height 655
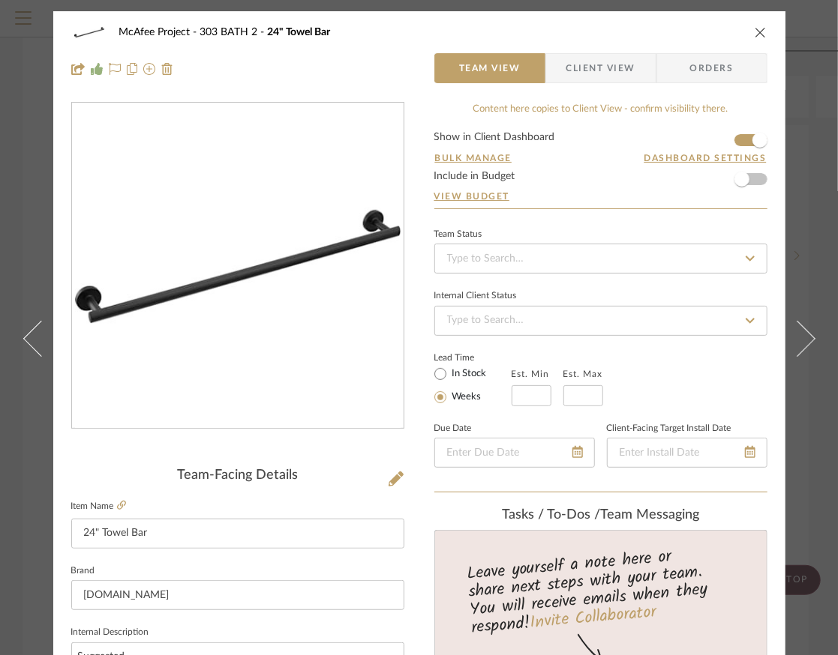
click at [754, 34] on icon "close" at bounding box center [760, 32] width 12 height 12
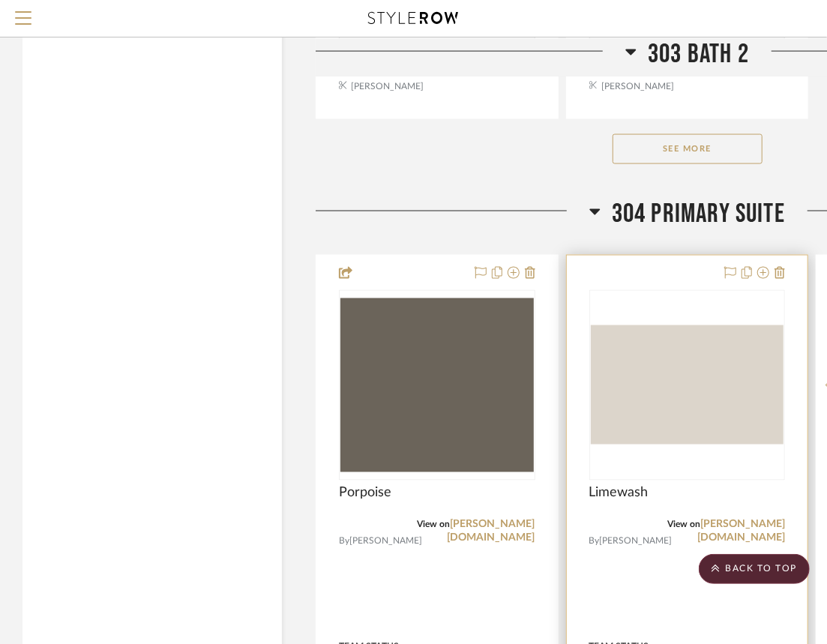
scroll to position [15599, 0]
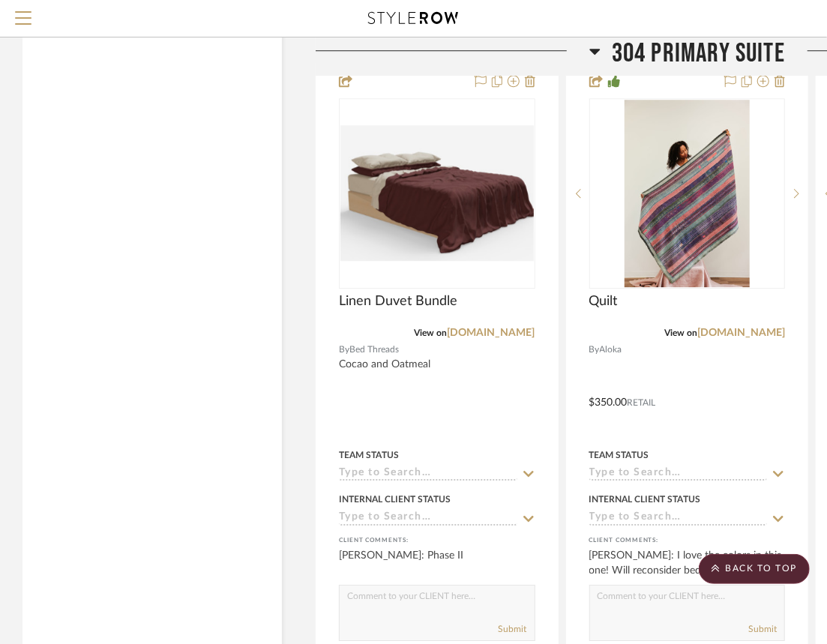
scroll to position [16724, 0]
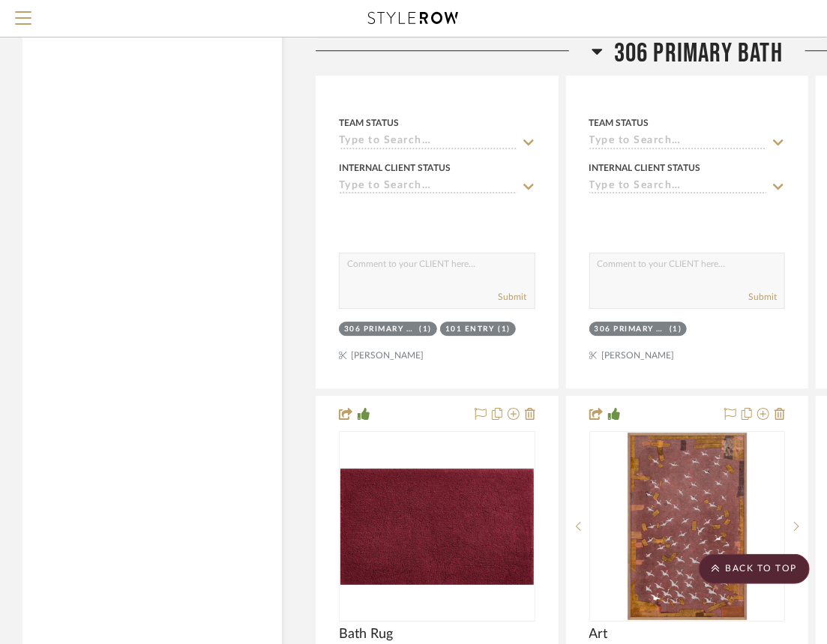
scroll to position [19499, 0]
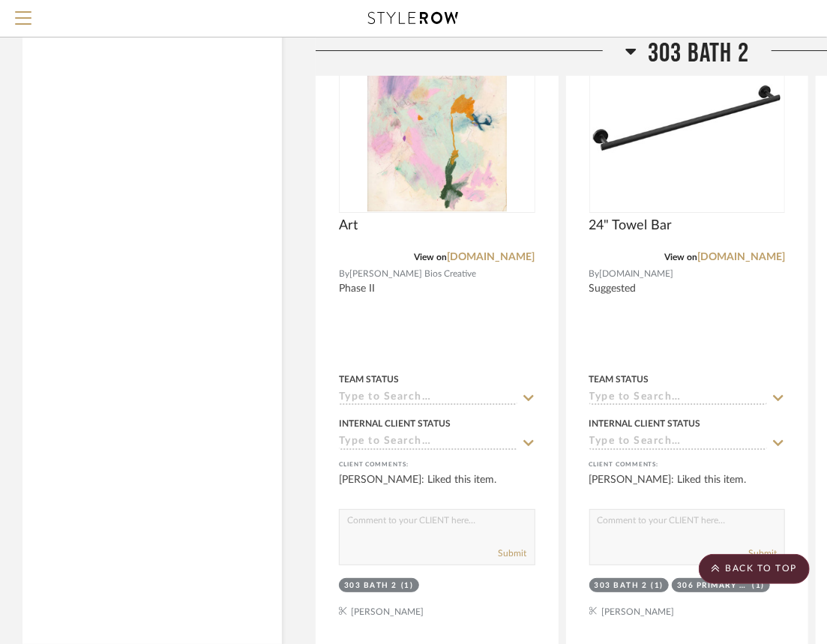
scroll to position [14474, 0]
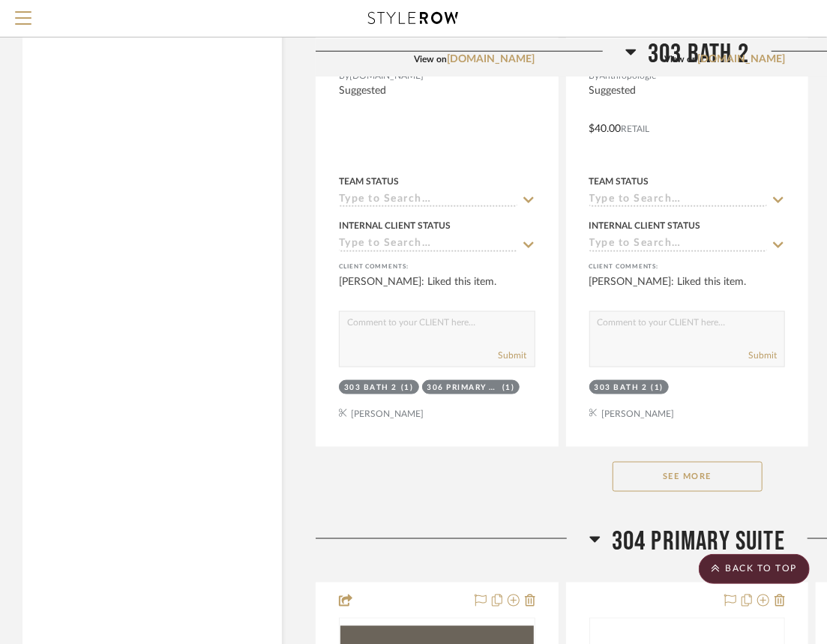
scroll to position [15749, 0]
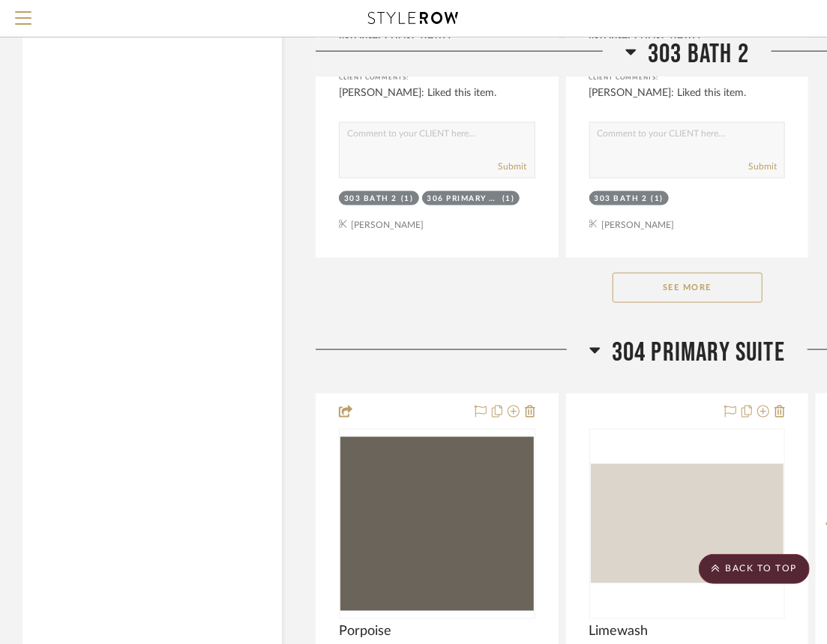
click at [674, 301] on button "See More" at bounding box center [688, 288] width 150 height 30
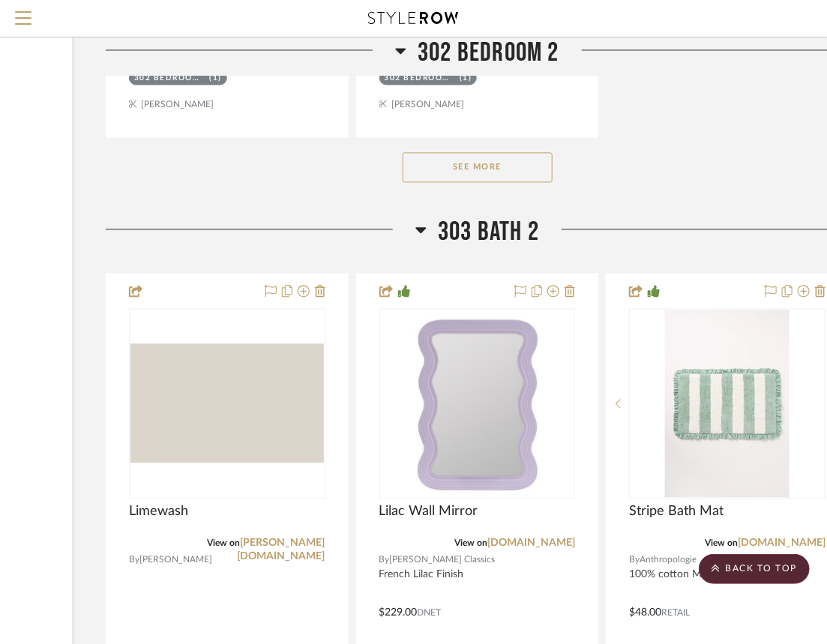
scroll to position [13724, 210]
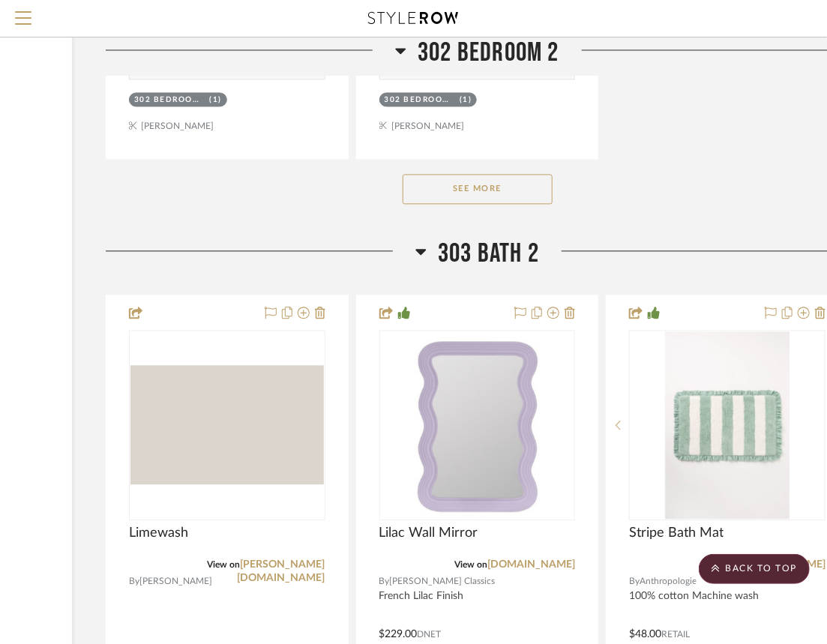
drag, startPoint x: 43, startPoint y: 92, endPoint x: 57, endPoint y: 82, distance: 16.7
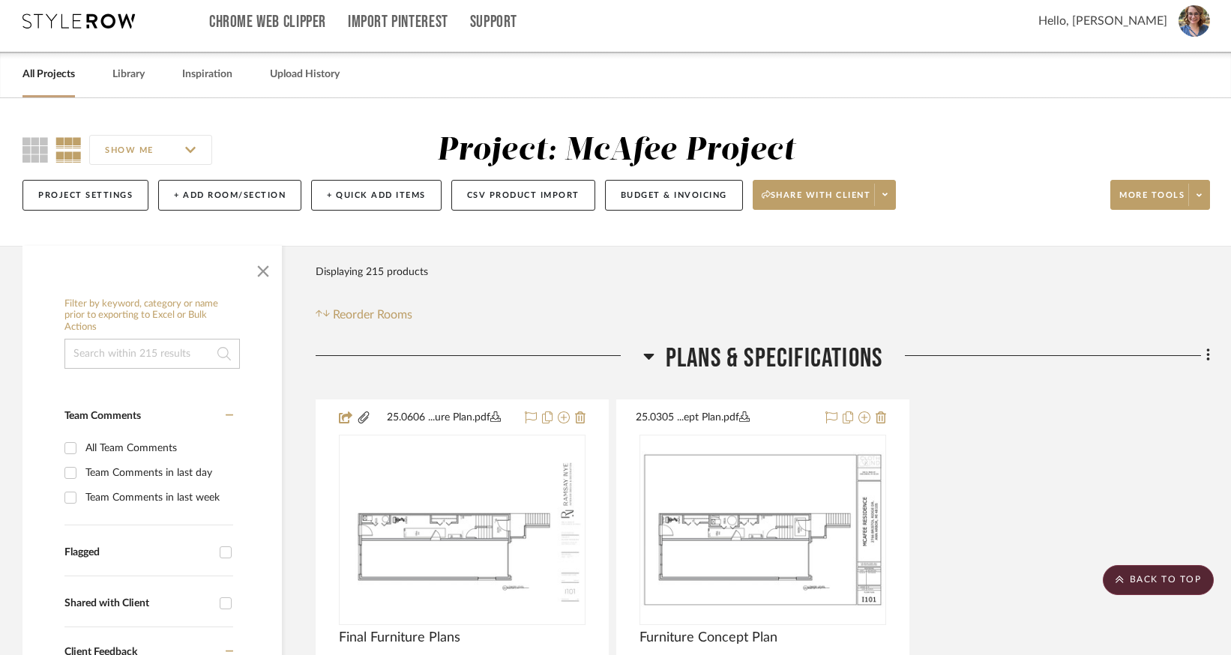
scroll to position [0, 0]
